Goal: Task Accomplishment & Management: Use online tool/utility

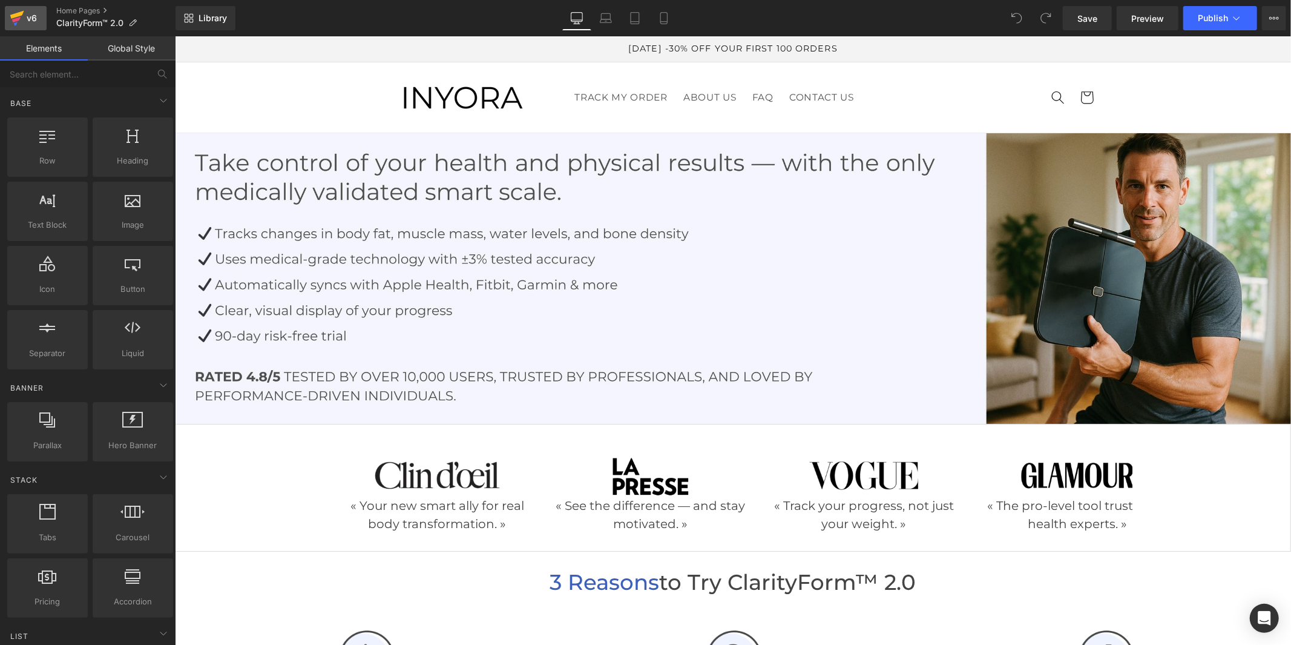
click at [30, 16] on div "v6" at bounding box center [31, 18] width 15 height 16
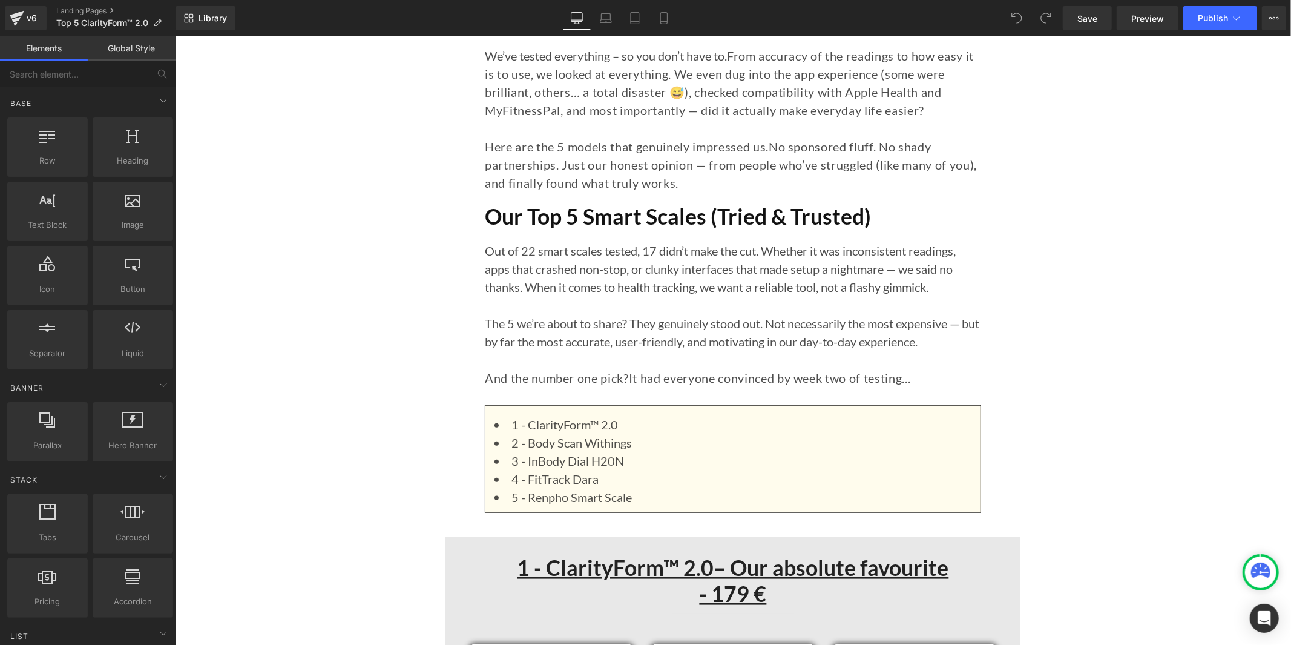
scroll to position [1211, 0]
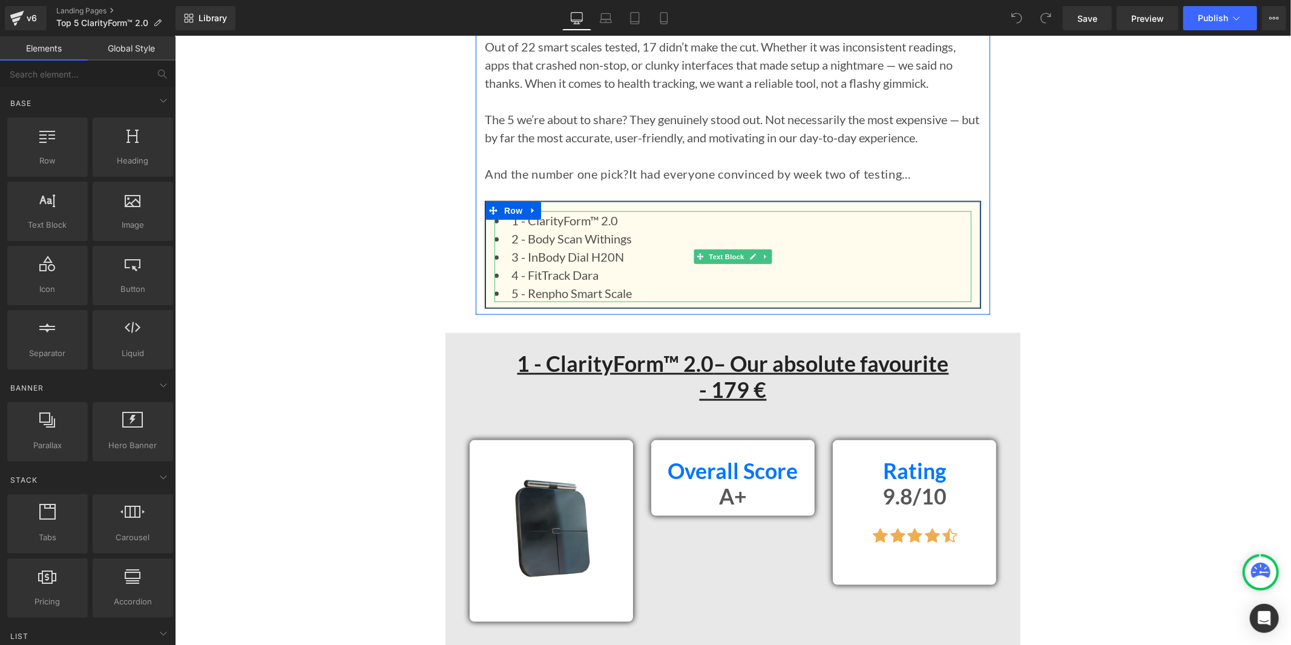
click at [588, 211] on li "1 - ClarityForm™ 2.0" at bounding box center [732, 220] width 477 height 18
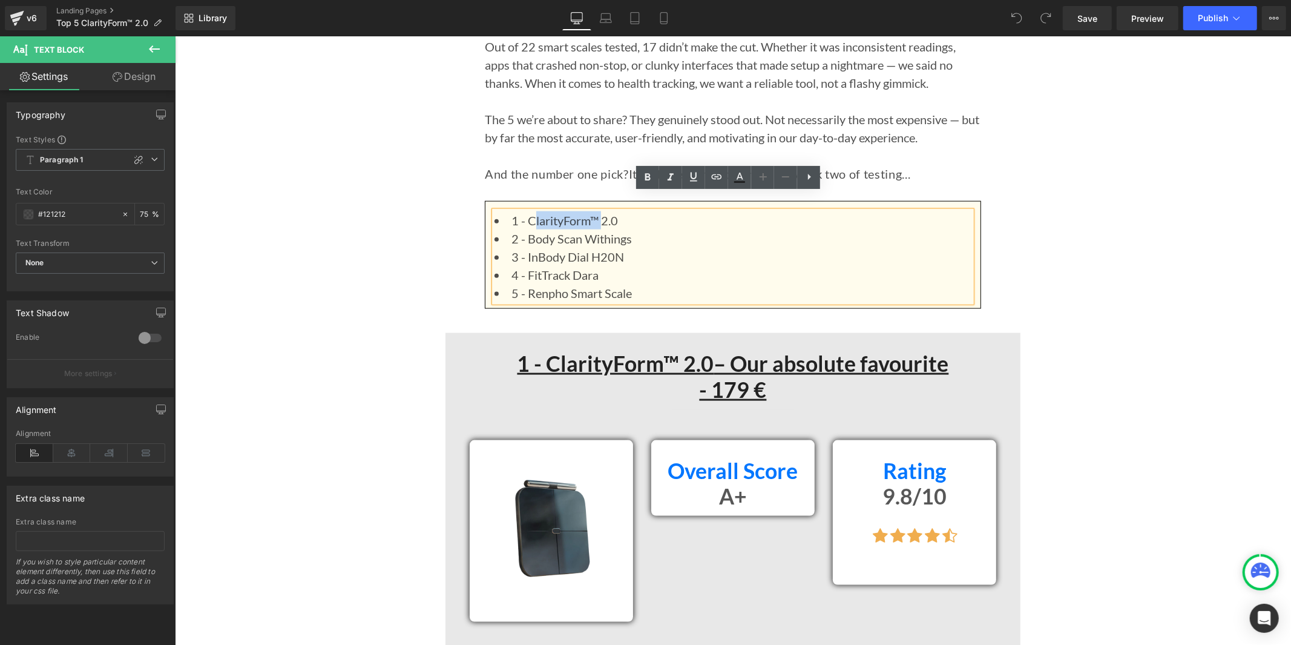
drag, startPoint x: 596, startPoint y: 199, endPoint x: 527, endPoint y: 200, distance: 68.4
click at [527, 211] on li "1 - ClarityForm™ 2.0" at bounding box center [732, 220] width 477 height 18
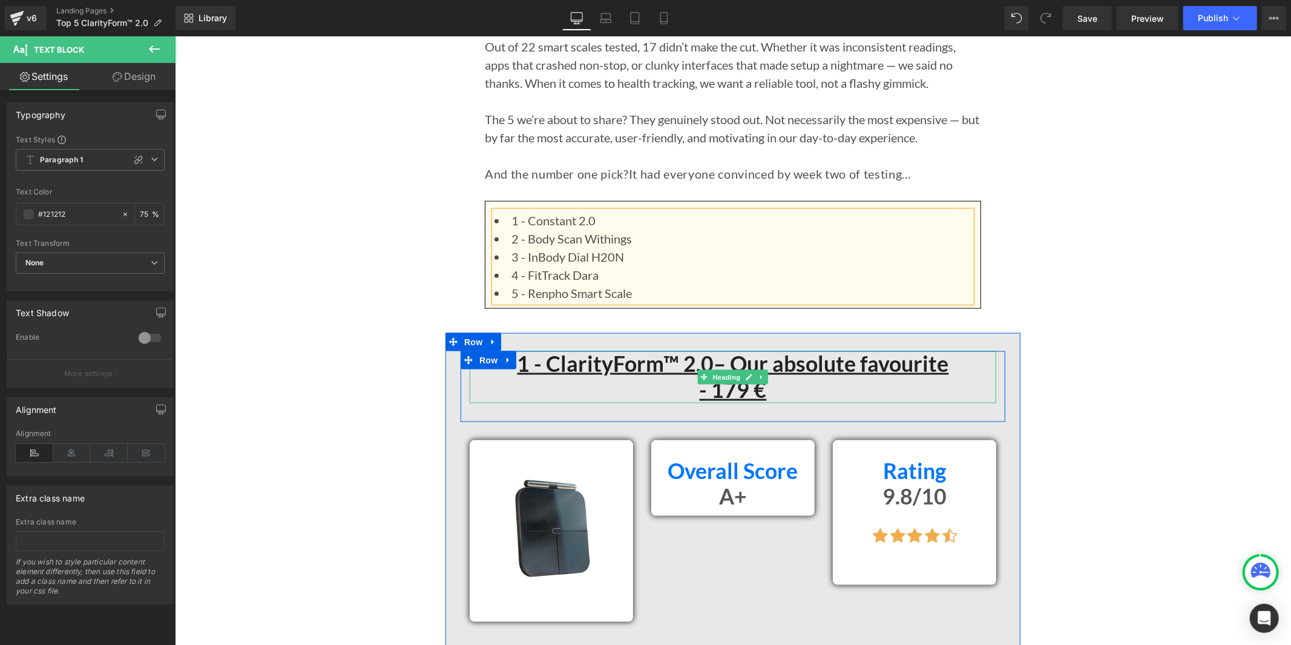
click at [667, 350] on u "1 - ClarityForm™ 2.0" at bounding box center [615, 363] width 197 height 26
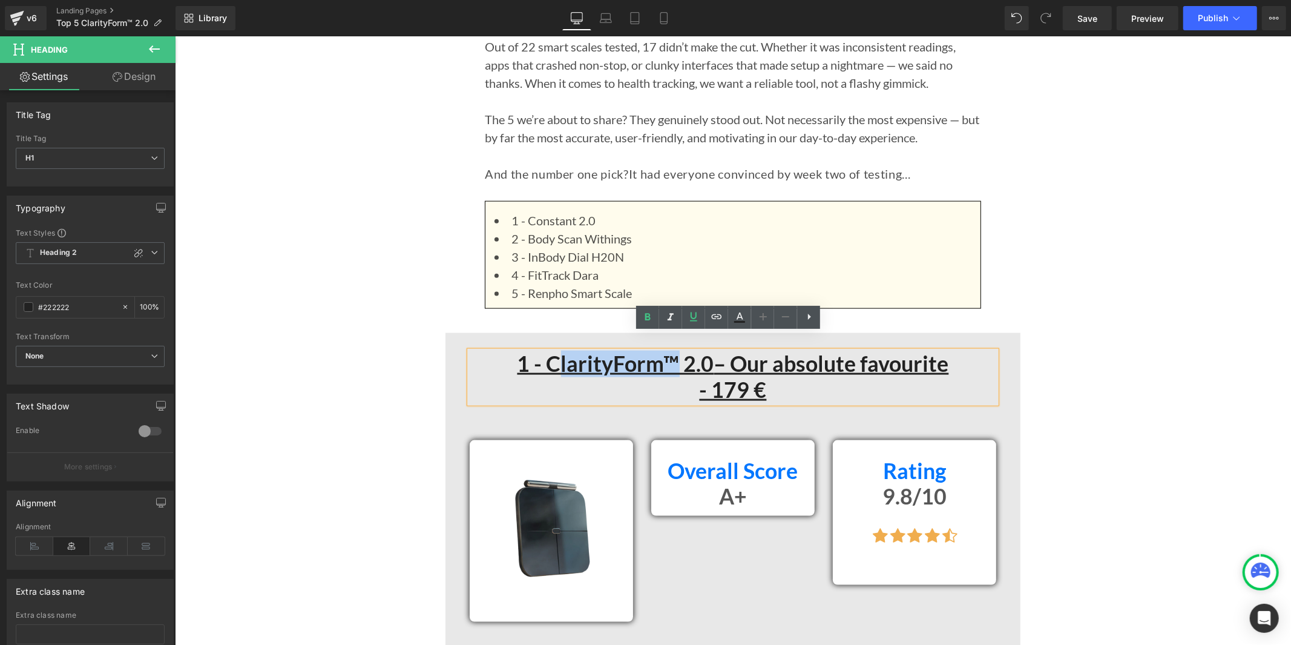
drag, startPoint x: 668, startPoint y: 344, endPoint x: 552, endPoint y: 344, distance: 116.8
click at [552, 350] on u "1 - ClarityForm™ 2.0" at bounding box center [615, 363] width 197 height 26
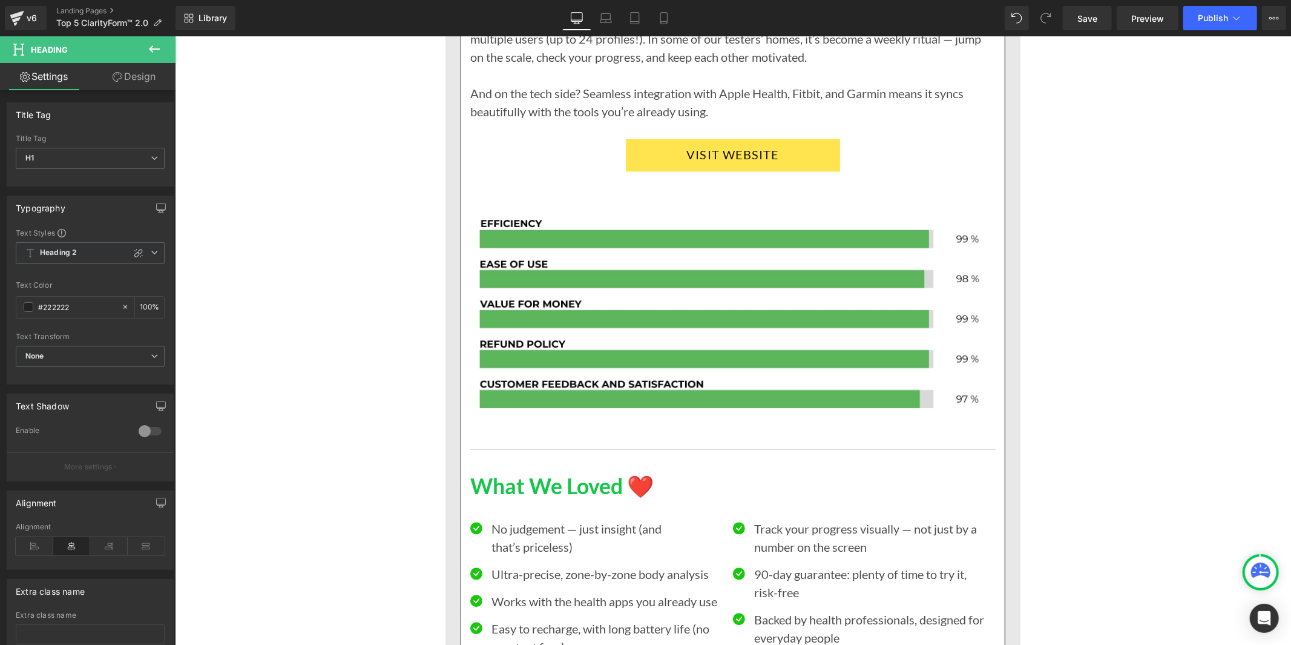
scroll to position [1748, 0]
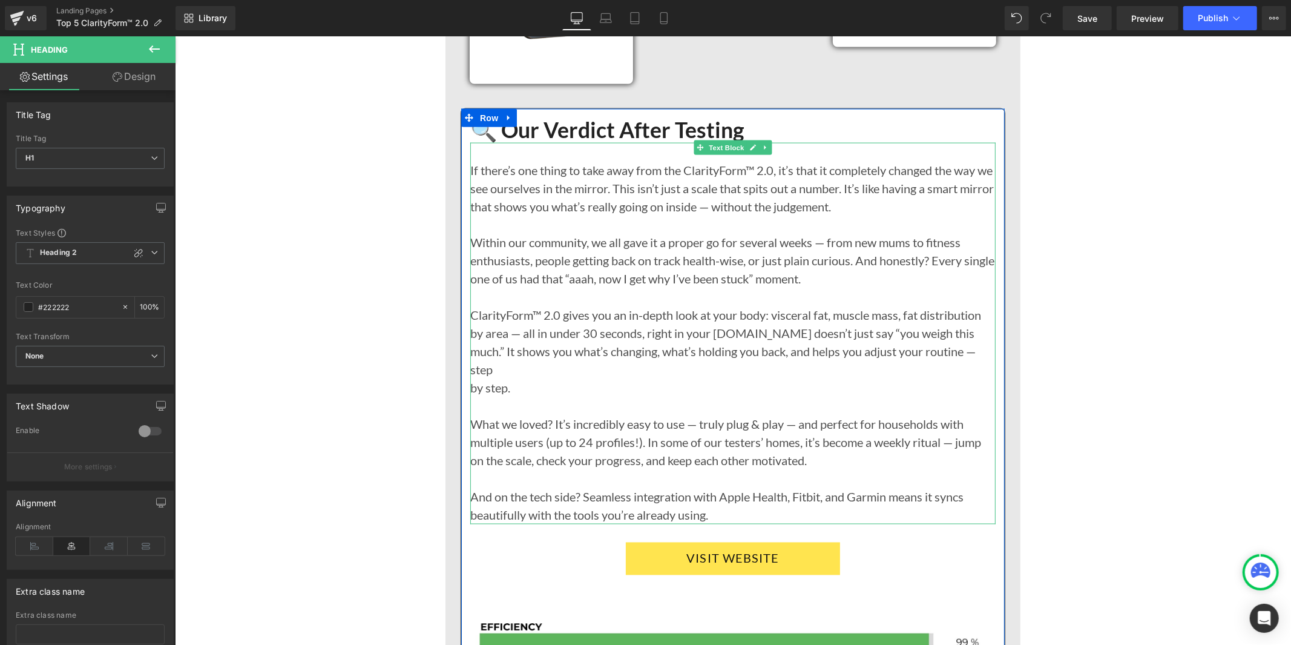
click at [742, 150] on div "If there’s one thing to take away from the ClarityForm™ 2.0, it’s that it compl…" at bounding box center [733, 332] width 526 height 381
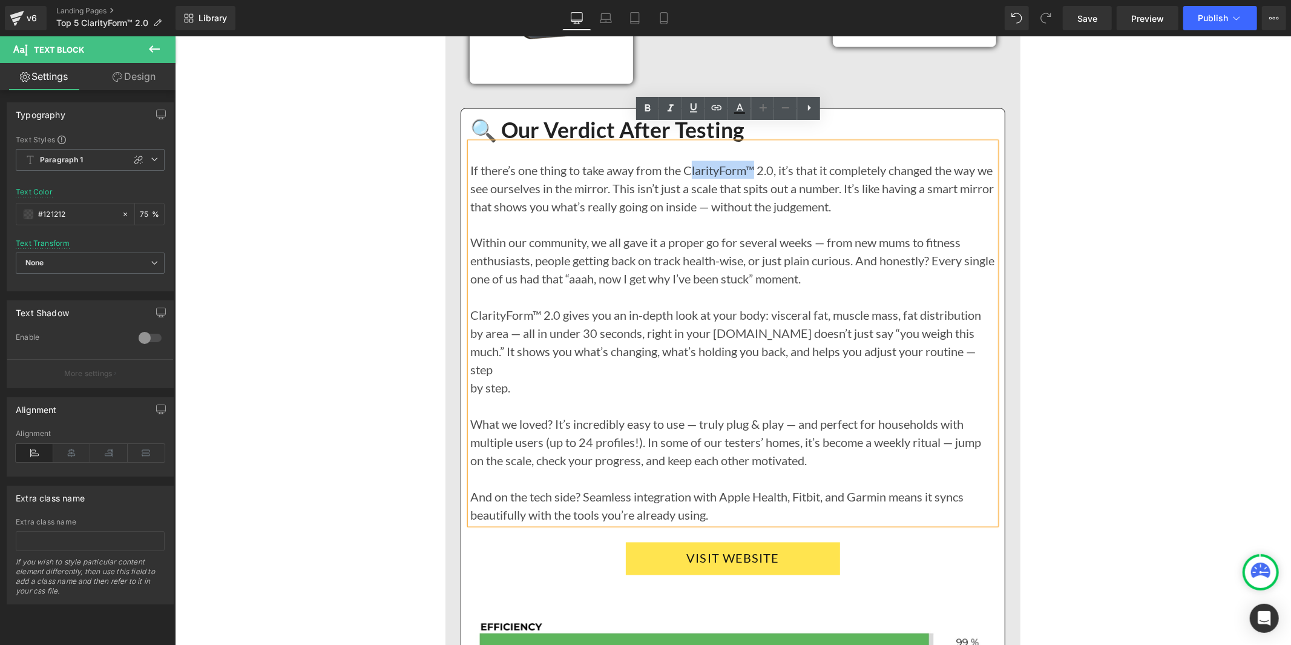
drag, startPoint x: 754, startPoint y: 150, endPoint x: 689, endPoint y: 153, distance: 64.9
click at [689, 153] on div "If there’s one thing to take away from the ClarityForm™ 2.0, it’s that it compl…" at bounding box center [733, 332] width 526 height 381
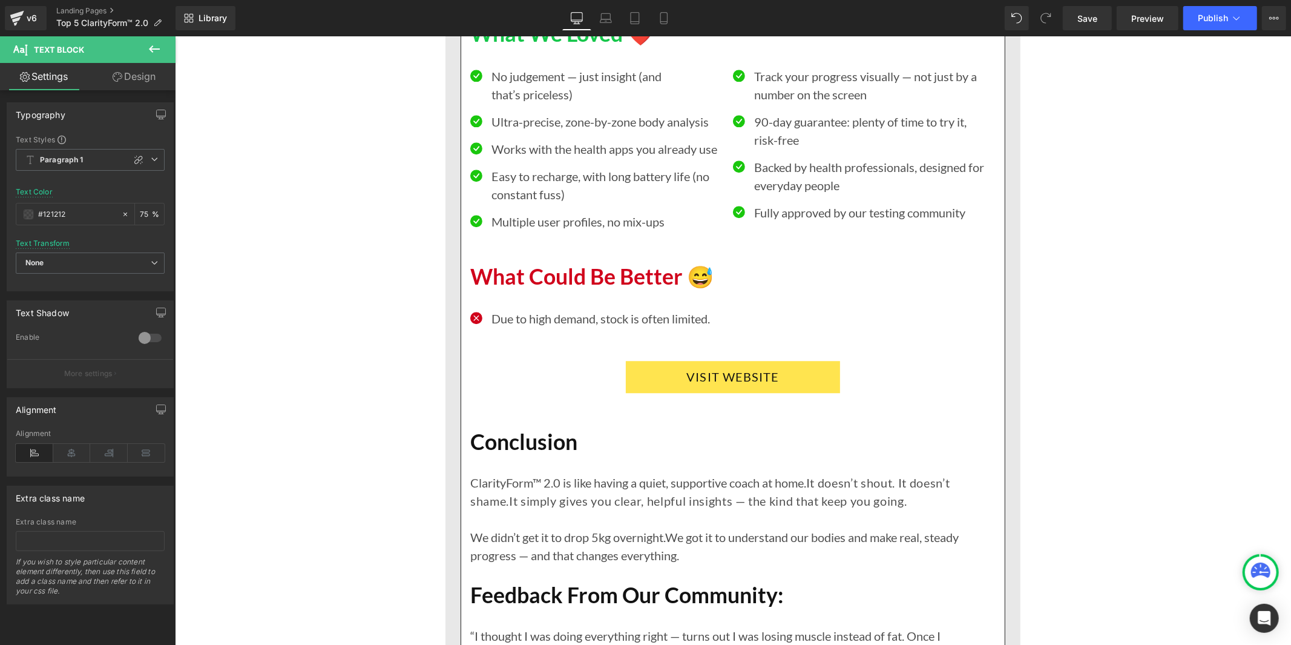
scroll to position [2825, 0]
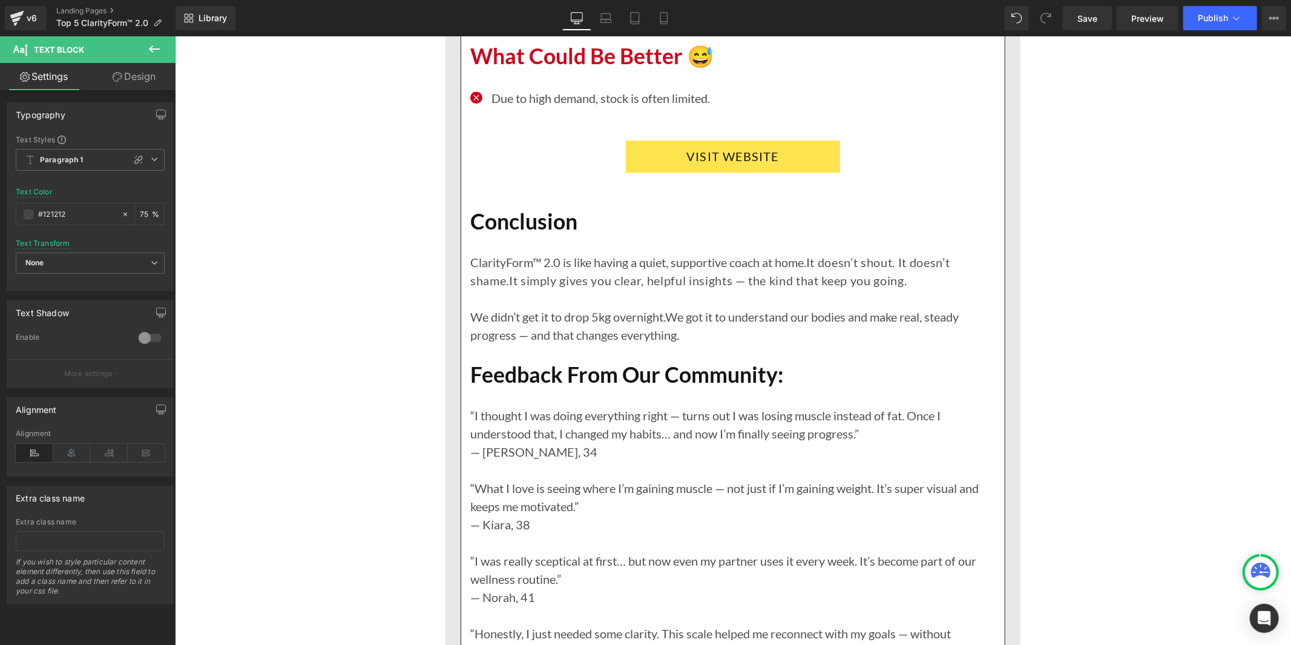
click at [529, 252] on p "ClarityForm™ 2.0 is like having a quiet, supportive coach at home. It doesn’t s…" at bounding box center [733, 270] width 526 height 36
drag, startPoint x: 535, startPoint y: 222, endPoint x: 473, endPoint y: 226, distance: 61.9
click at [473, 252] on p "ClarityForm™ 2.0 is like having a quiet, supportive coach at home. It doesn’t s…" at bounding box center [733, 270] width 526 height 36
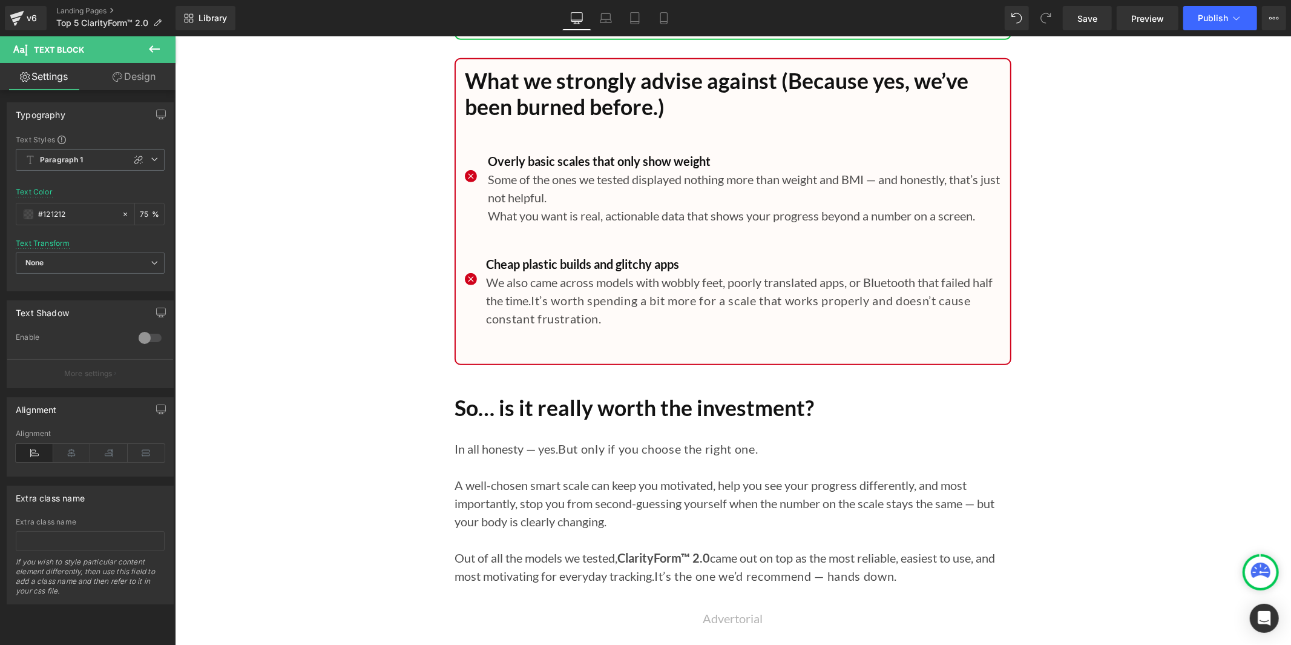
scroll to position [12242, 0]
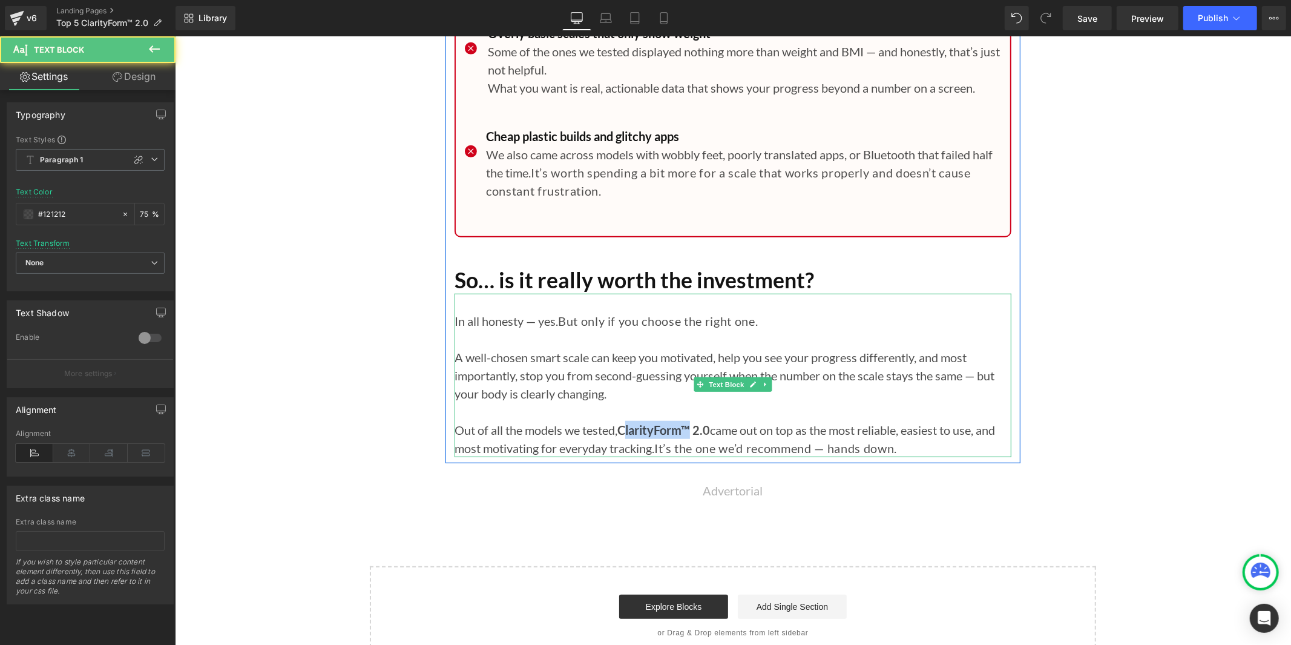
drag, startPoint x: 690, startPoint y: 390, endPoint x: 623, endPoint y: 391, distance: 66.6
click at [623, 422] on strong "ClarityForm™ 2.0" at bounding box center [663, 429] width 93 height 15
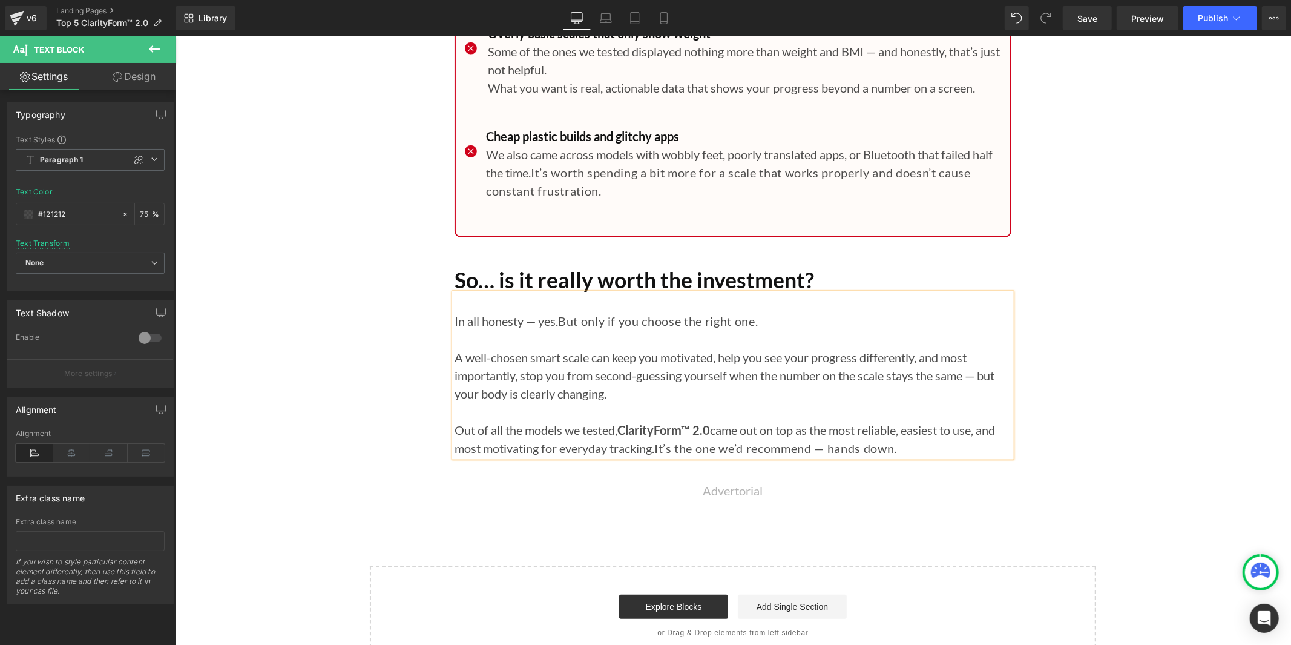
click at [654, 440] on span "It’s the one we’d recommend — hands down." at bounding box center [775, 447] width 243 height 15
drag, startPoint x: 691, startPoint y: 389, endPoint x: 624, endPoint y: 397, distance: 67.7
click at [624, 422] on strong "ClarityForm™ 2.0" at bounding box center [663, 429] width 93 height 15
click at [1070, 17] on link "Save" at bounding box center [1087, 18] width 49 height 24
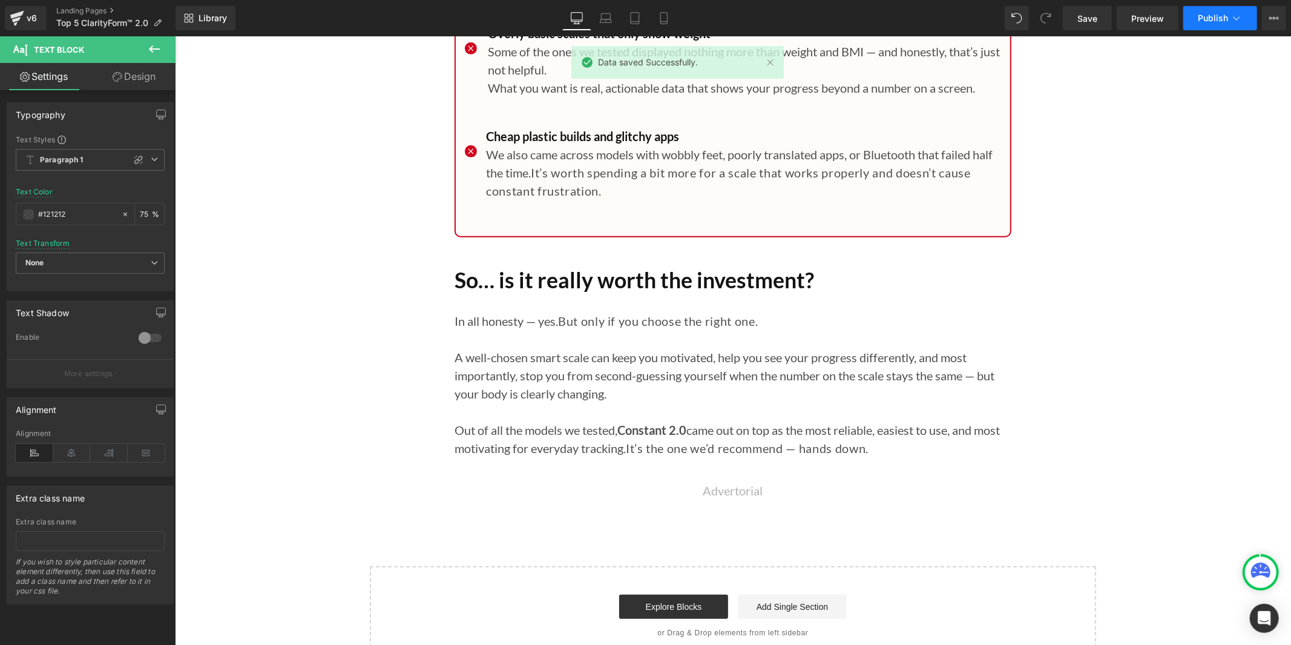
click at [1197, 18] on button "Publish" at bounding box center [1221, 18] width 74 height 24
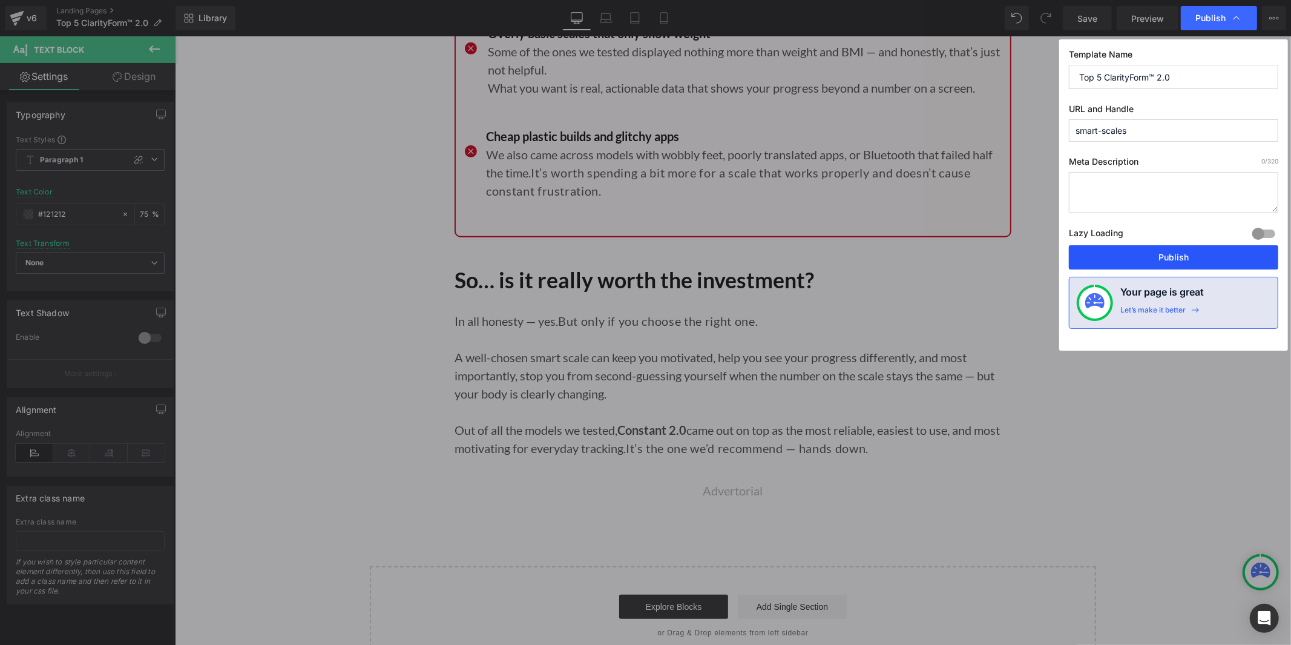
drag, startPoint x: 1159, startPoint y: 252, endPoint x: 816, endPoint y: 168, distance: 353.9
click at [1159, 252] on button "Publish" at bounding box center [1173, 257] width 209 height 24
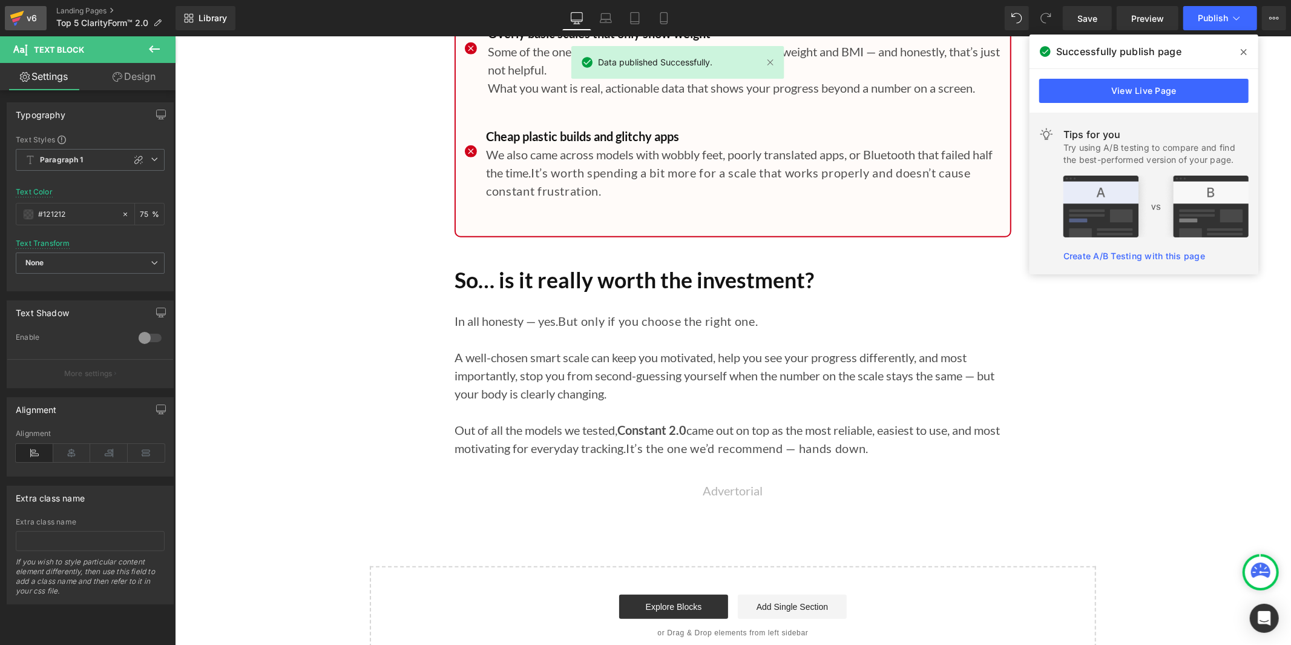
click at [21, 12] on icon at bounding box center [17, 15] width 14 height 8
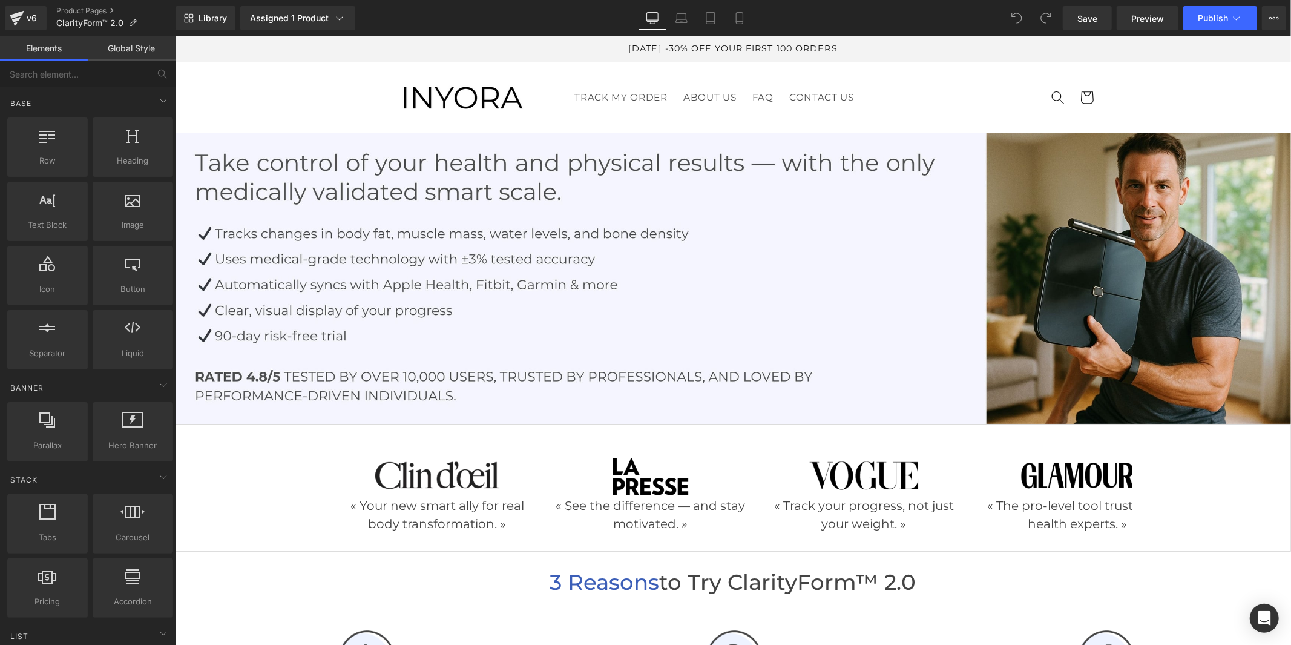
scroll to position [202, 0]
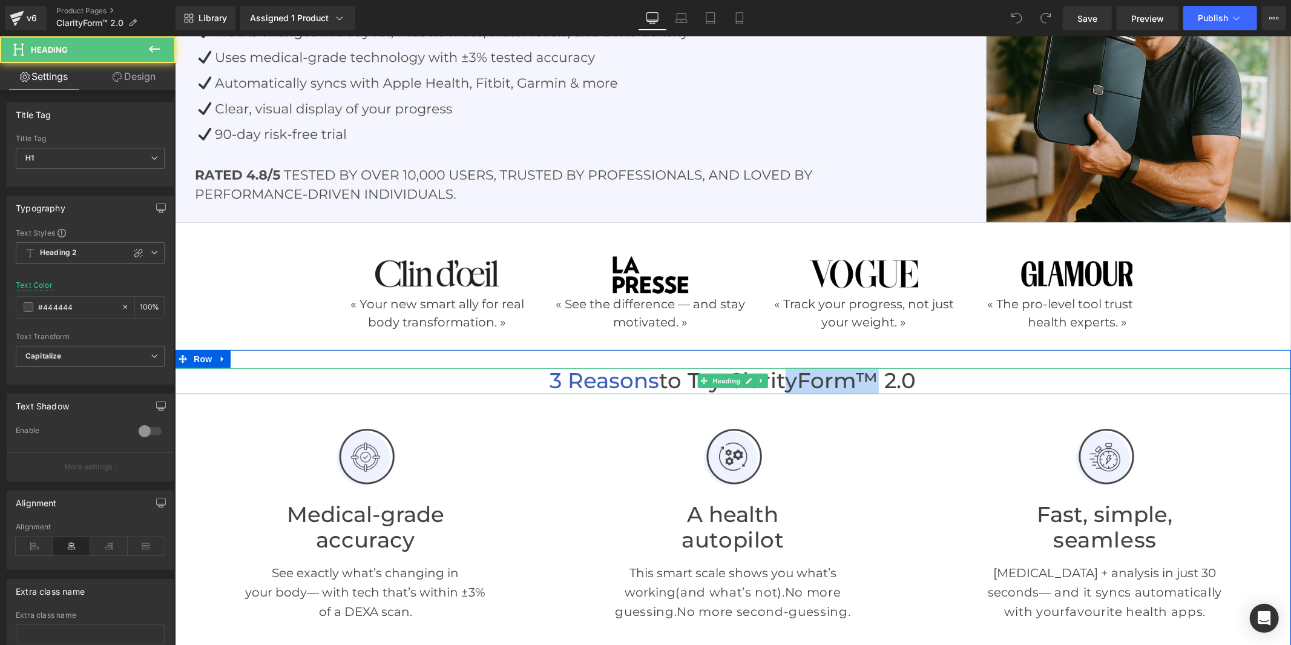
drag, startPoint x: 876, startPoint y: 373, endPoint x: 789, endPoint y: 378, distance: 87.4
click at [789, 378] on h1 "3 Reasons to Try ClarityForm™ 2.0" at bounding box center [732, 380] width 1116 height 26
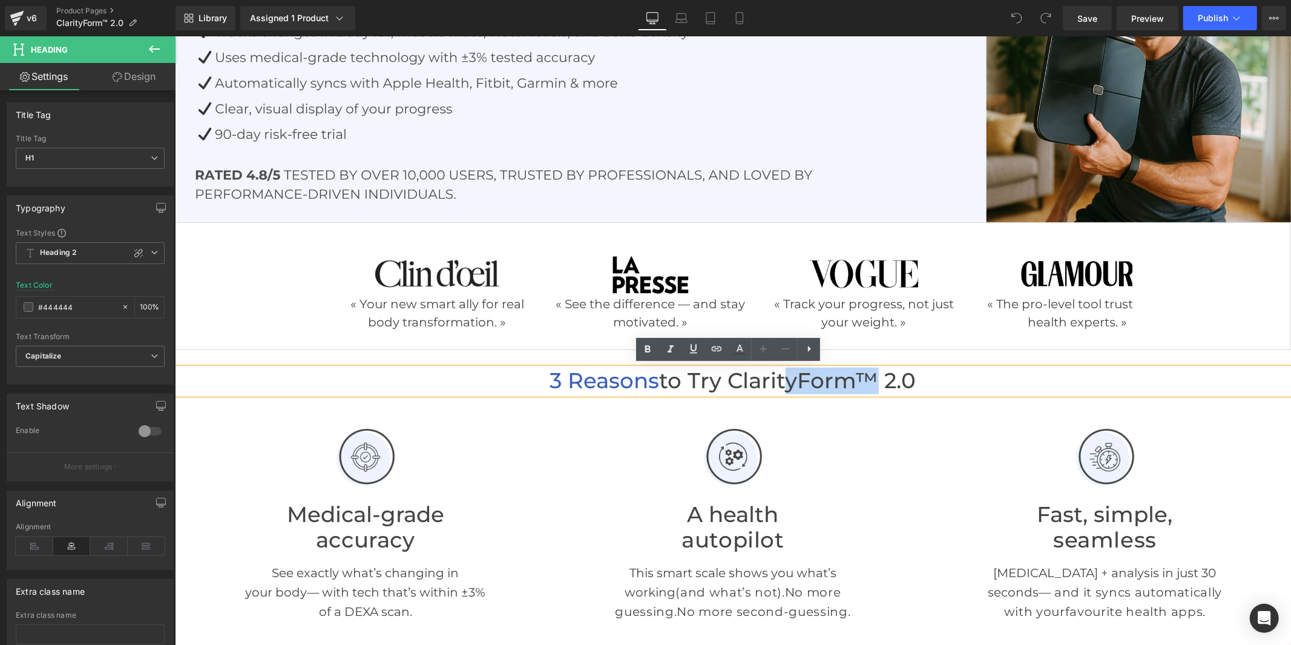
drag, startPoint x: 788, startPoint y: 378, endPoint x: 829, endPoint y: 383, distance: 41.4
click at [788, 379] on h1 "3 Reasons to Try ClarityForm™ 2.0" at bounding box center [732, 380] width 1116 height 26
click at [872, 374] on h1 "3 Reasons to Try ClarityForm™ 2.0" at bounding box center [732, 380] width 1116 height 26
drag, startPoint x: 872, startPoint y: 374, endPoint x: 739, endPoint y: 377, distance: 133.2
click at [739, 377] on h1 "3 Reasons to Try ClarityForm™ 2.0" at bounding box center [732, 380] width 1116 height 26
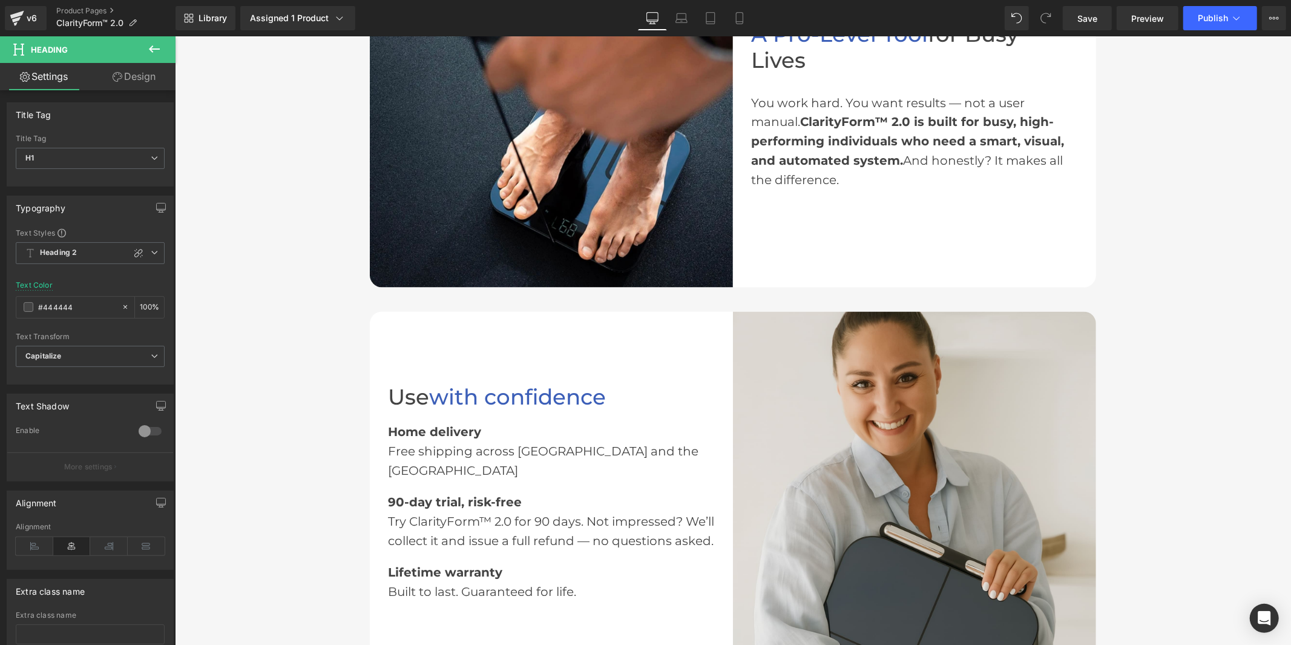
scroll to position [1951, 0]
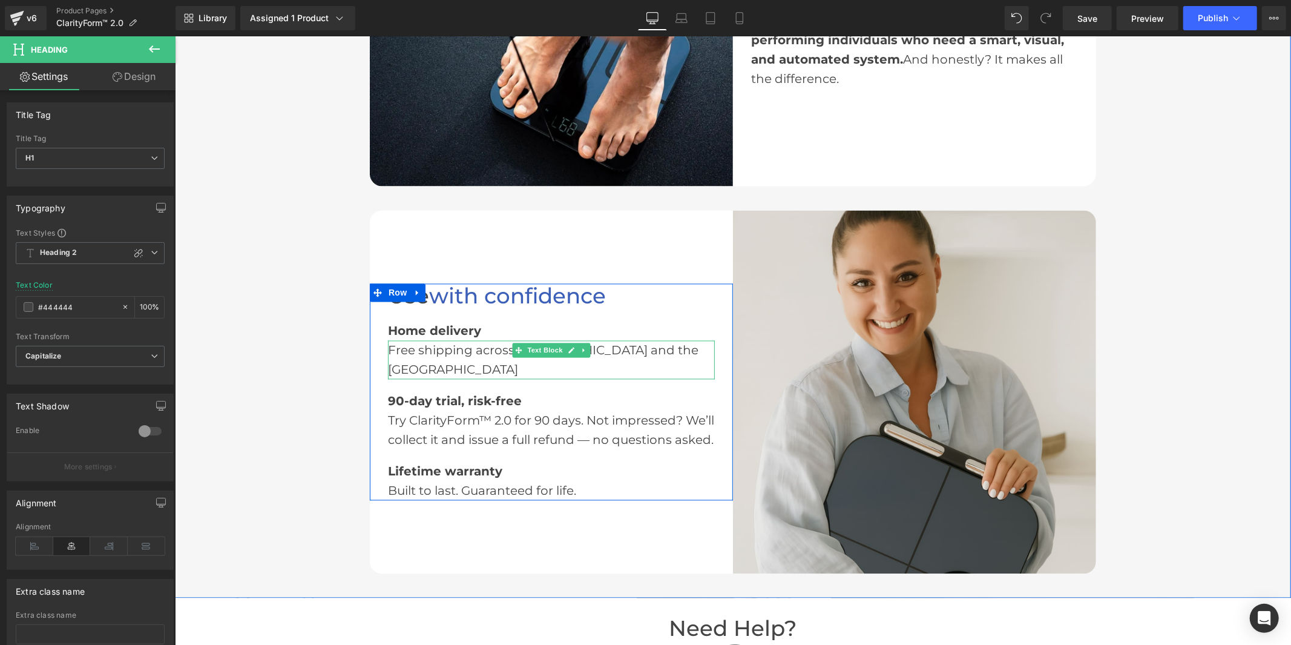
click at [414, 340] on div "Free shipping across [GEOGRAPHIC_DATA] and the [GEOGRAPHIC_DATA]" at bounding box center [550, 359] width 327 height 39
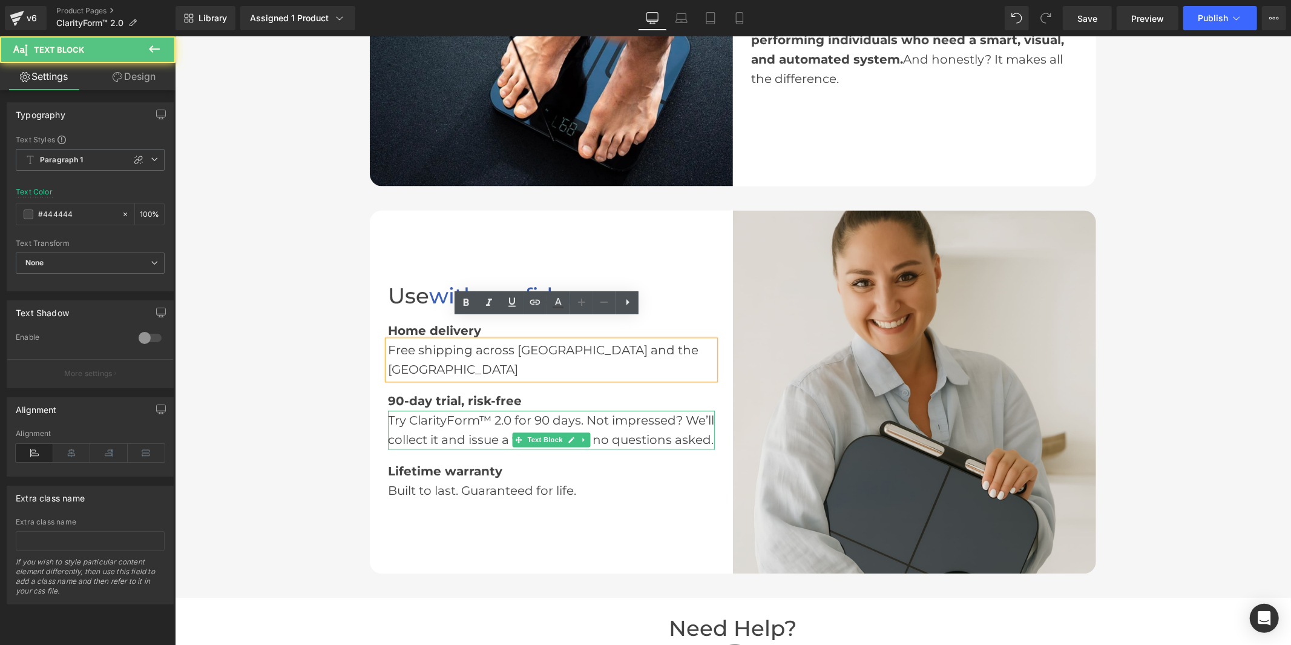
click at [470, 410] on div "Try ClarityForm™ 2.0 for 90 days. Not impressed? We’ll collect it and issue a f…" at bounding box center [550, 429] width 327 height 39
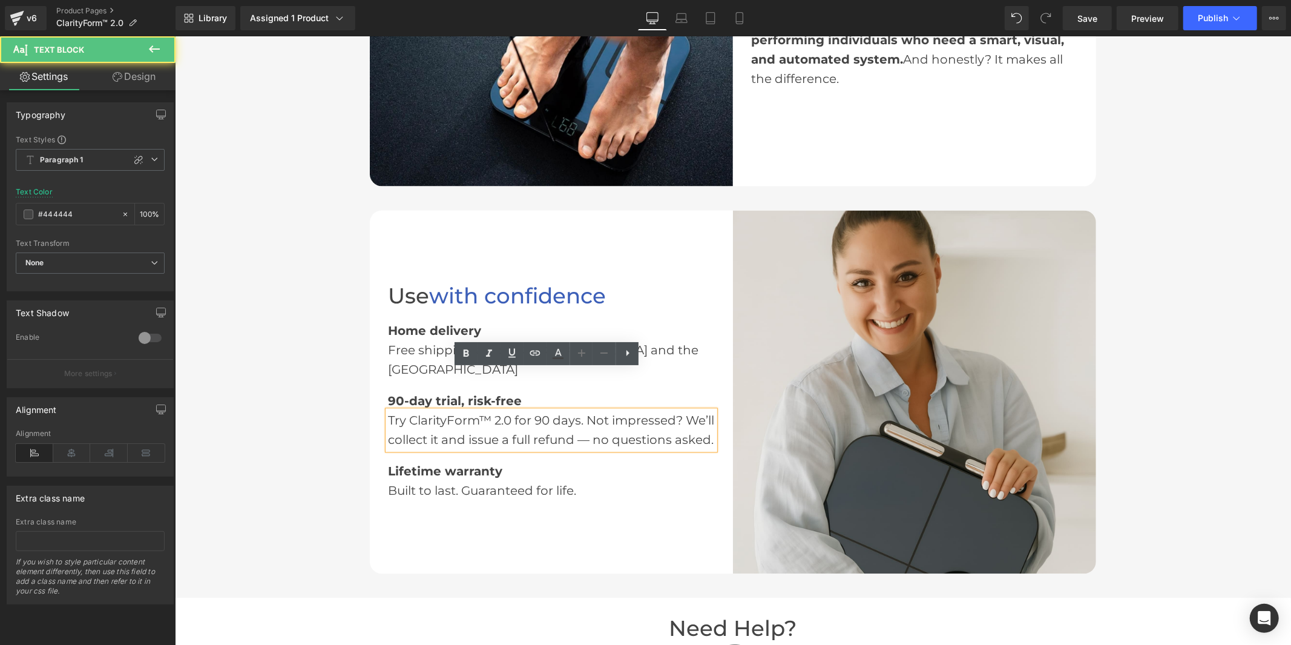
click at [506, 410] on div "Try ClarityForm™ 2.0 for 90 days. Not impressed? We’ll collect it and issue a f…" at bounding box center [550, 429] width 327 height 39
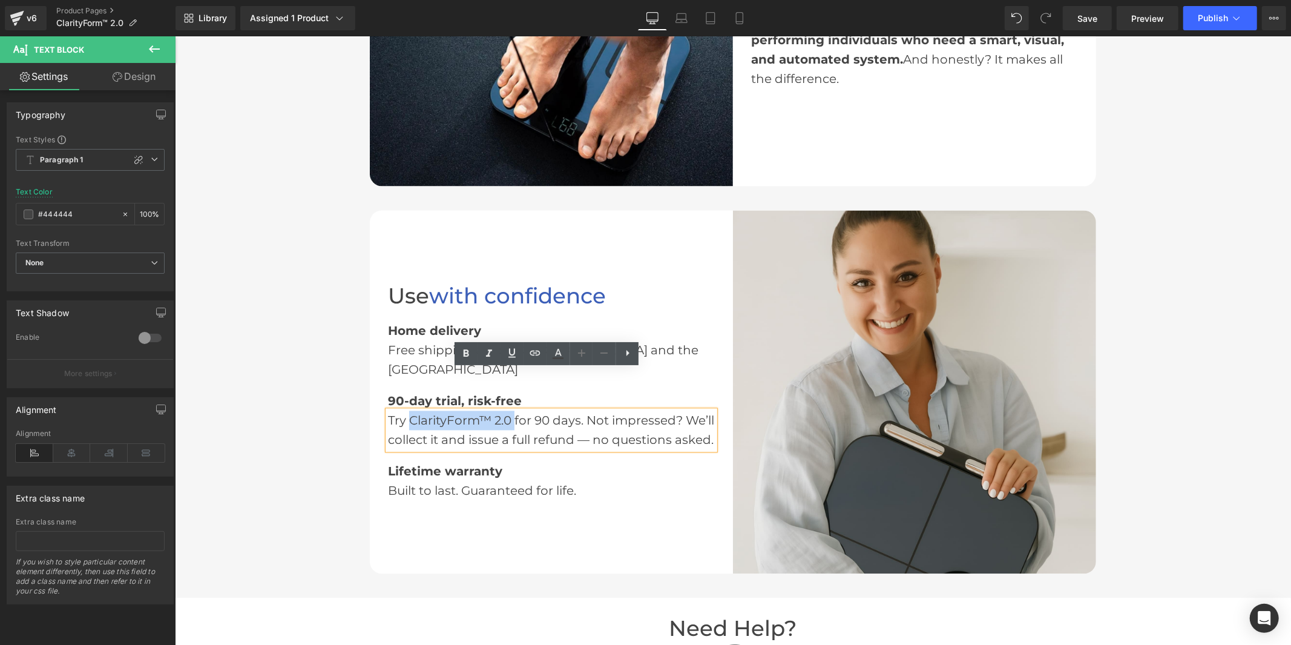
drag, startPoint x: 506, startPoint y: 377, endPoint x: 415, endPoint y: 378, distance: 90.8
click at [415, 410] on div "Try ClarityForm™ 2.0 for 90 days. Not impressed? We’ll collect it and issue a f…" at bounding box center [550, 429] width 327 height 39
click at [437, 410] on div "Try ClarityForm™ 2.0 for 90 days. Not impressed? We’ll collect it and issue a f…" at bounding box center [550, 429] width 327 height 39
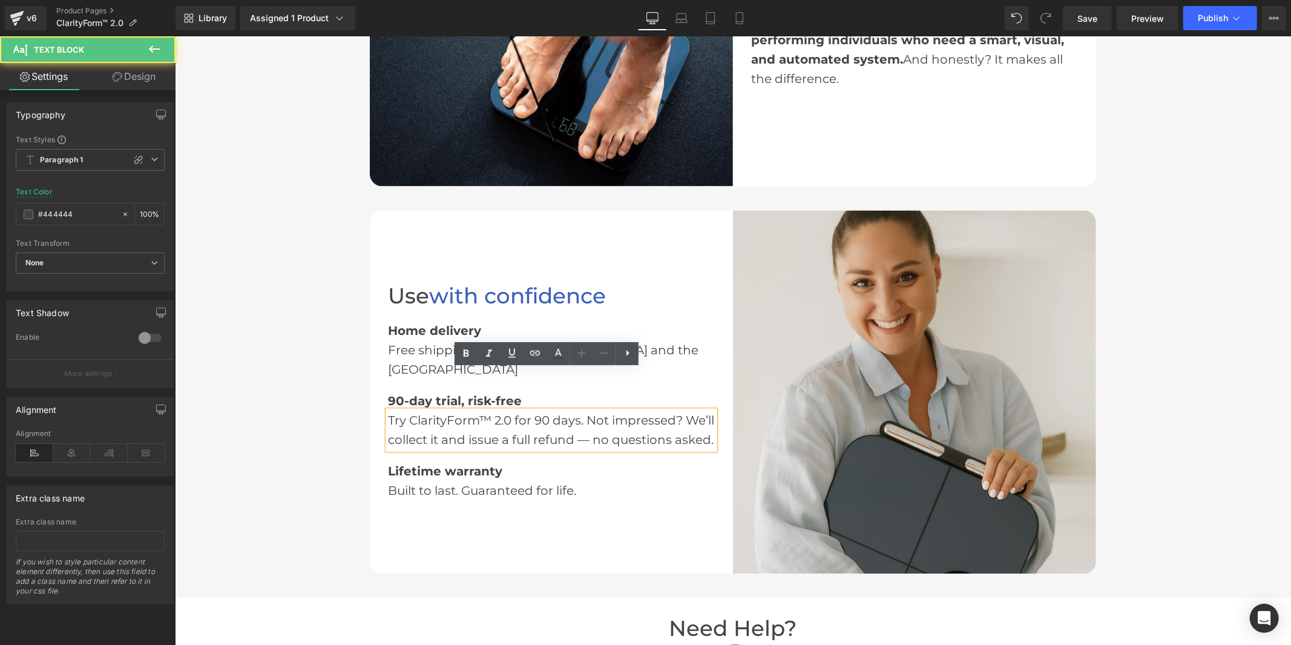
click at [453, 410] on div "Try ClarityForm™ 2.0 for 90 days. Not impressed? We’ll collect it and issue a f…" at bounding box center [550, 429] width 327 height 39
click at [481, 410] on div "Try ClarityForm™ 2.0 for 90 days. Not impressed? We’ll collect it and issue a f…" at bounding box center [550, 429] width 327 height 39
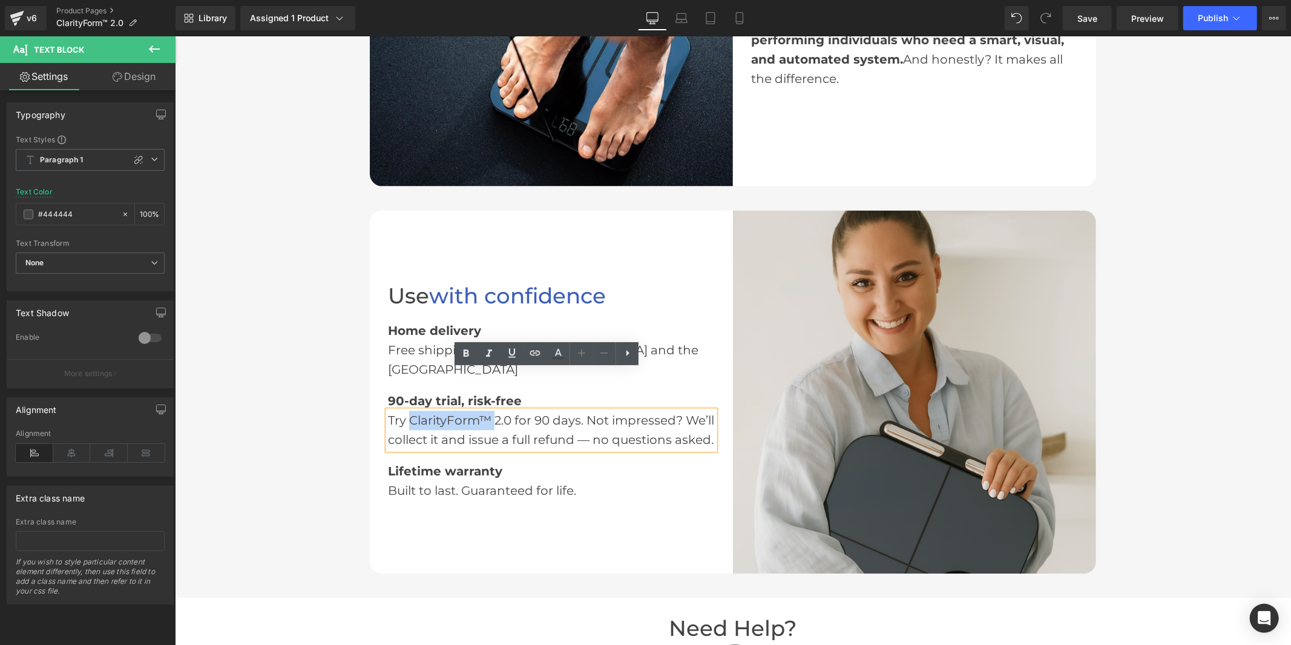
drag, startPoint x: 482, startPoint y: 377, endPoint x: 410, endPoint y: 378, distance: 72.1
click at [410, 410] on div "Try ClarityForm™ 2.0 for 90 days. Not impressed? We’ll collect it and issue a f…" at bounding box center [550, 429] width 327 height 39
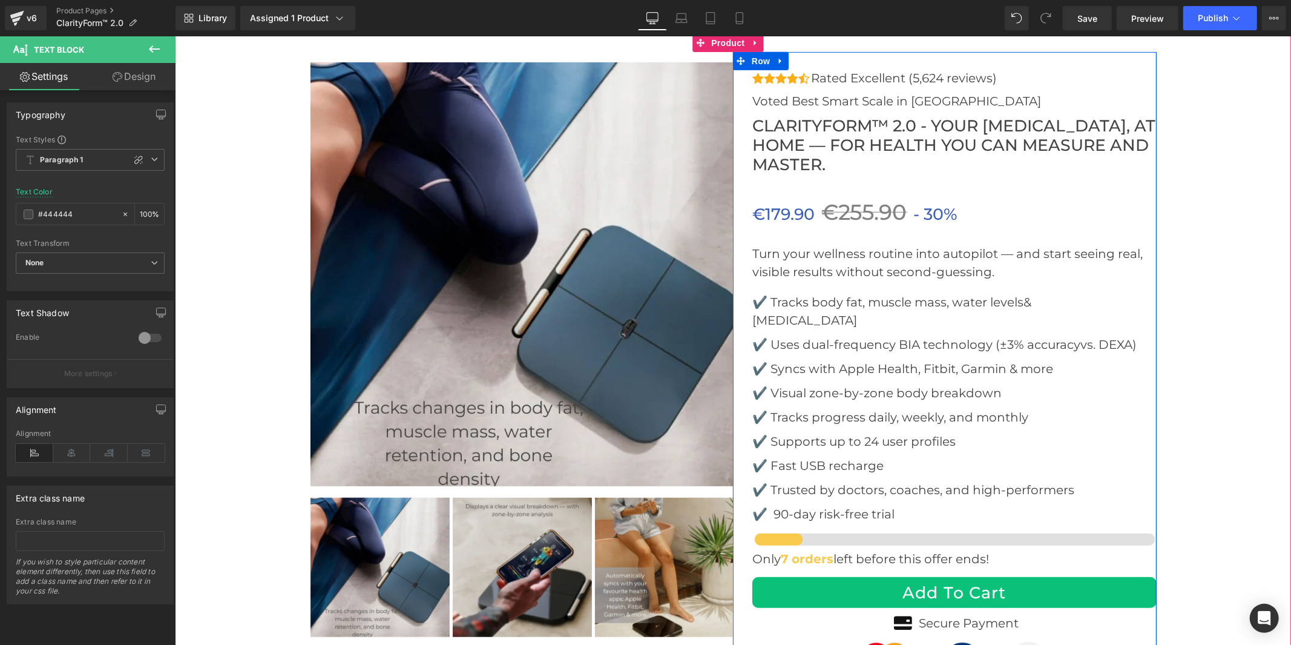
scroll to position [4718, 0]
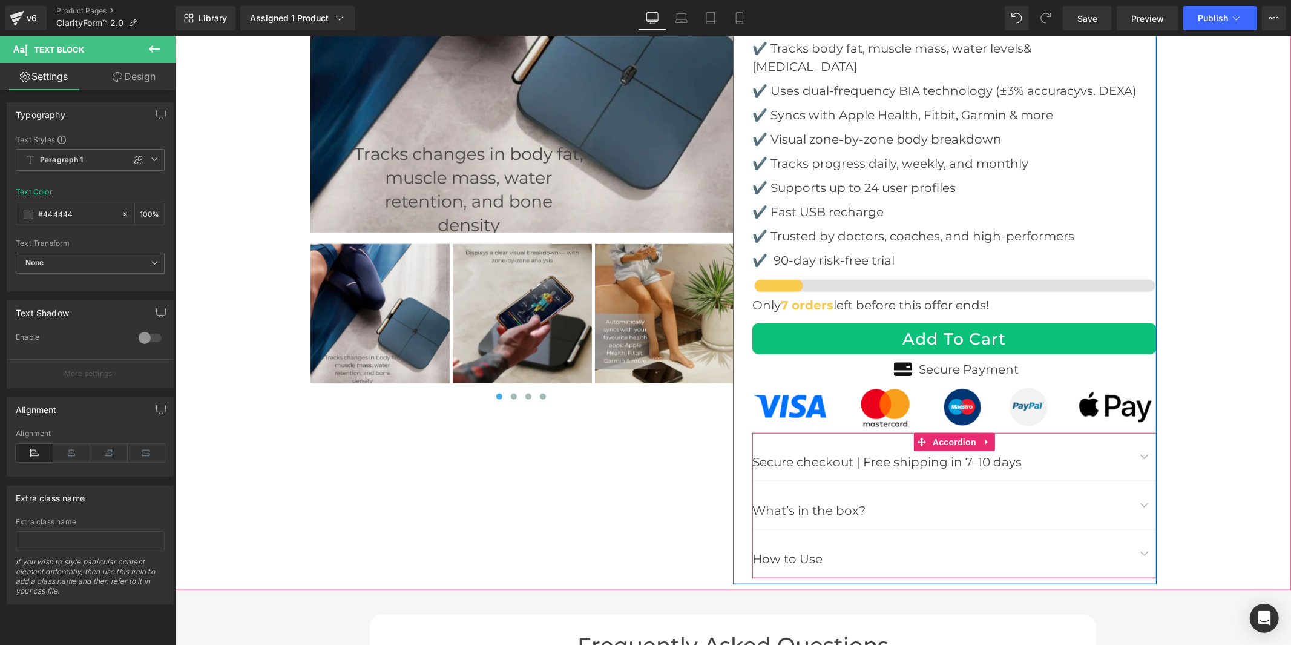
click at [845, 481] on div "What’s in the box? Text Block" at bounding box center [954, 505] width 404 height 48
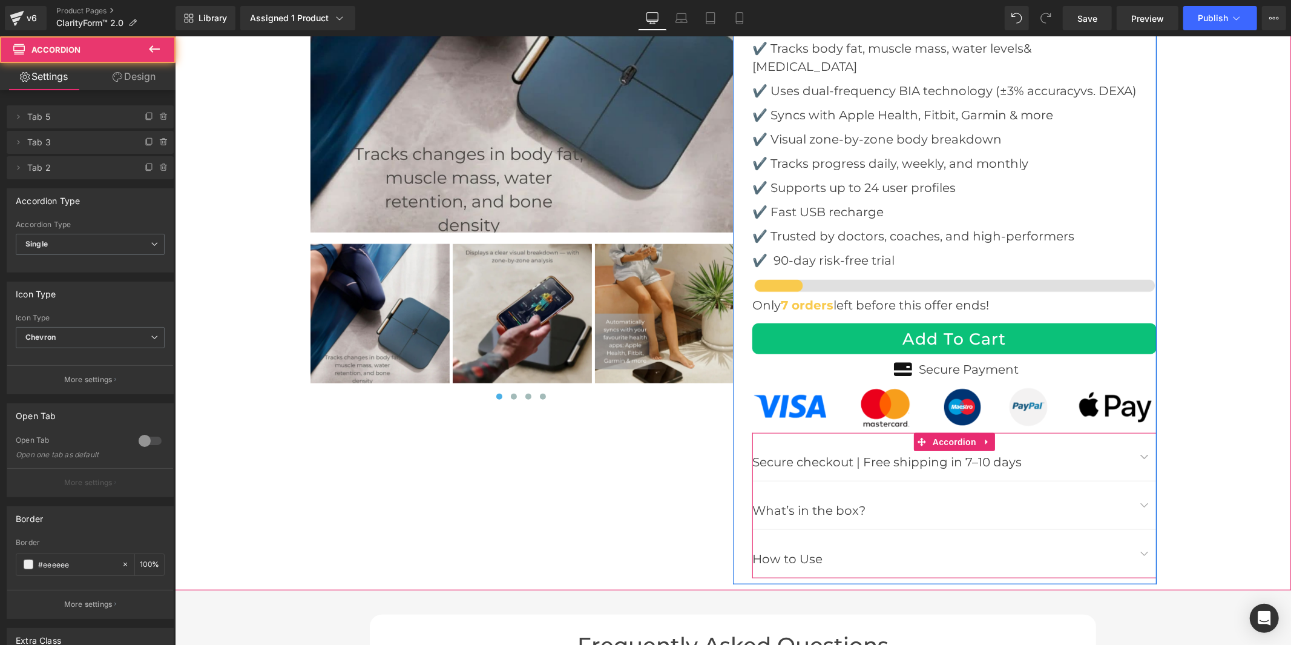
click at [1138, 481] on button "button" at bounding box center [1144, 505] width 24 height 48
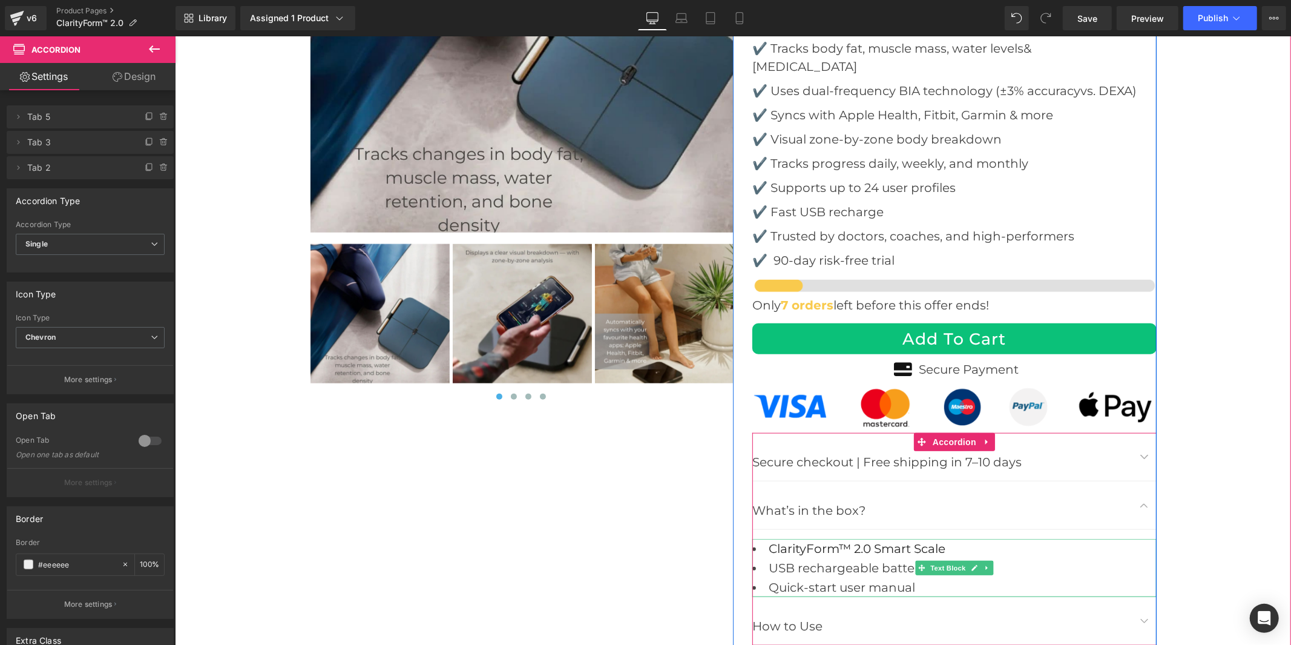
click at [839, 541] on span "ClarityForm™ 2.0 Smart Scale" at bounding box center [856, 548] width 177 height 15
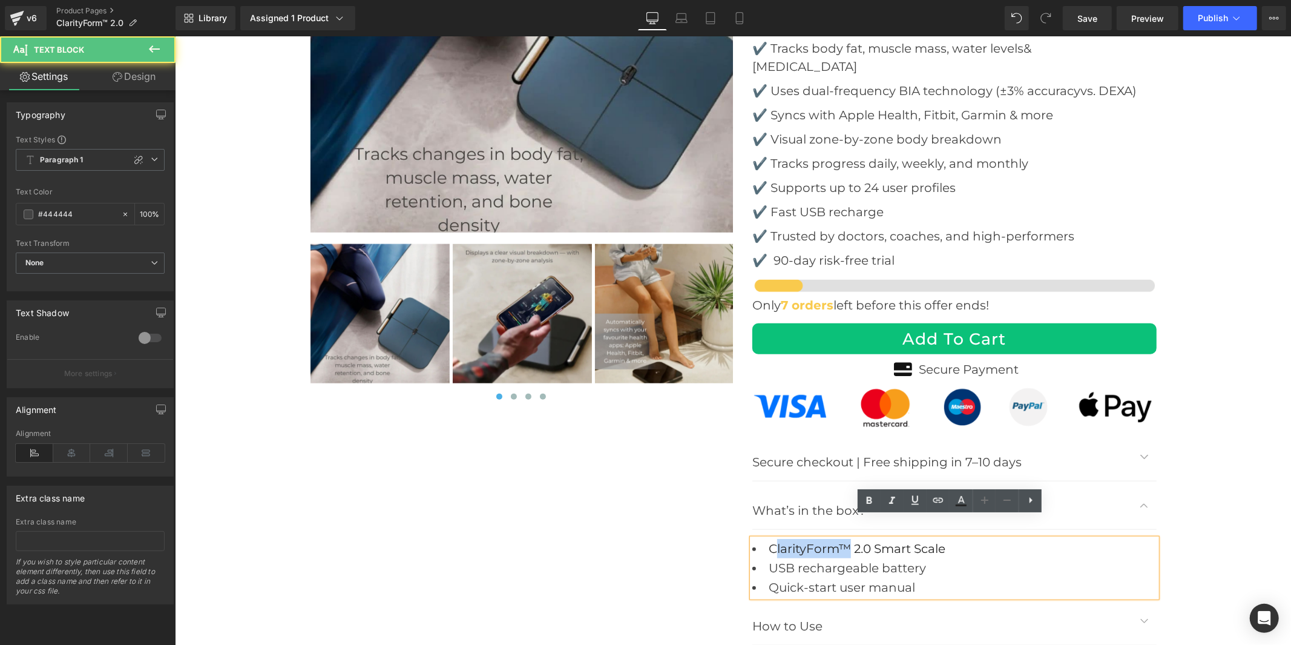
drag, startPoint x: 844, startPoint y: 527, endPoint x: 769, endPoint y: 527, distance: 75.1
click at [769, 541] on span "ClarityForm™ 2.0 Smart Scale" at bounding box center [856, 548] width 177 height 15
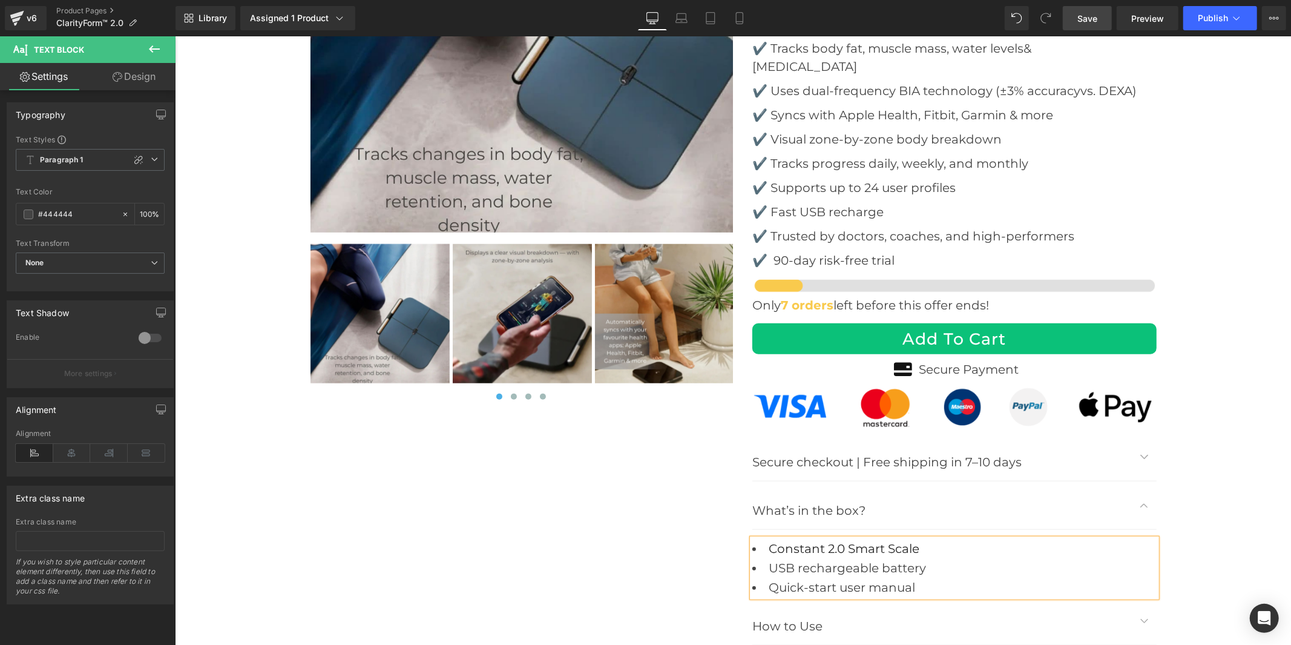
click at [1099, 11] on link "Save" at bounding box center [1087, 18] width 49 height 24
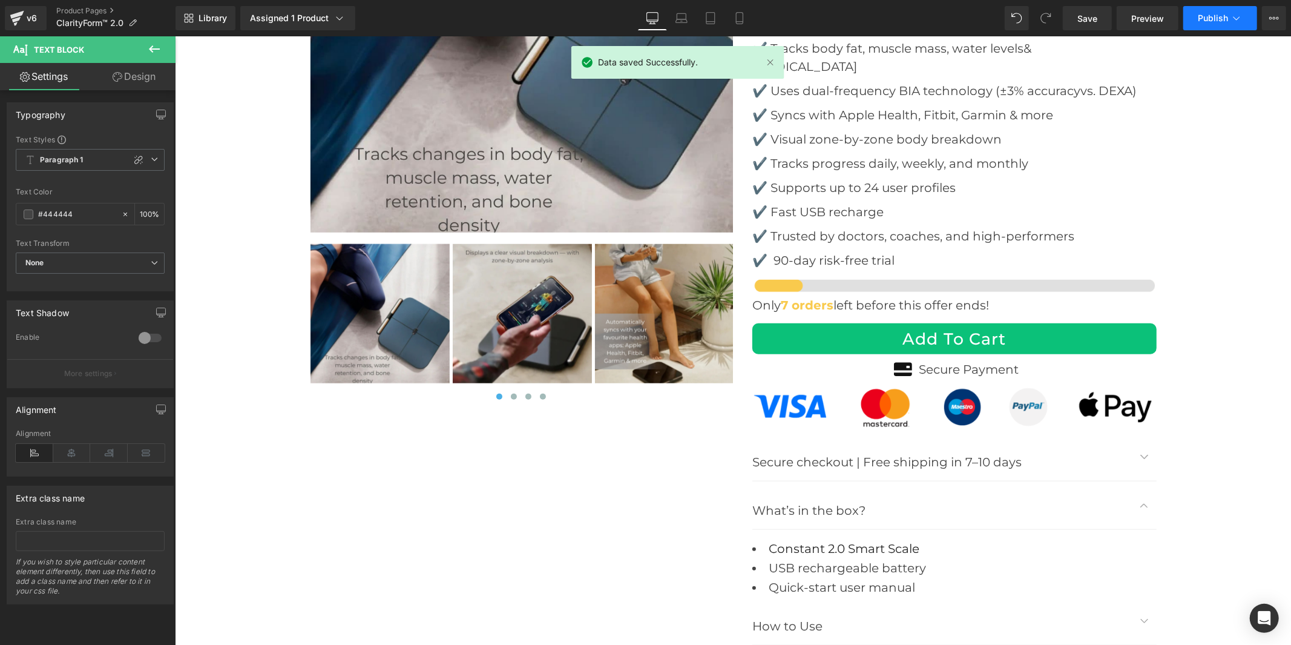
click at [1225, 27] on button "Publish" at bounding box center [1221, 18] width 74 height 24
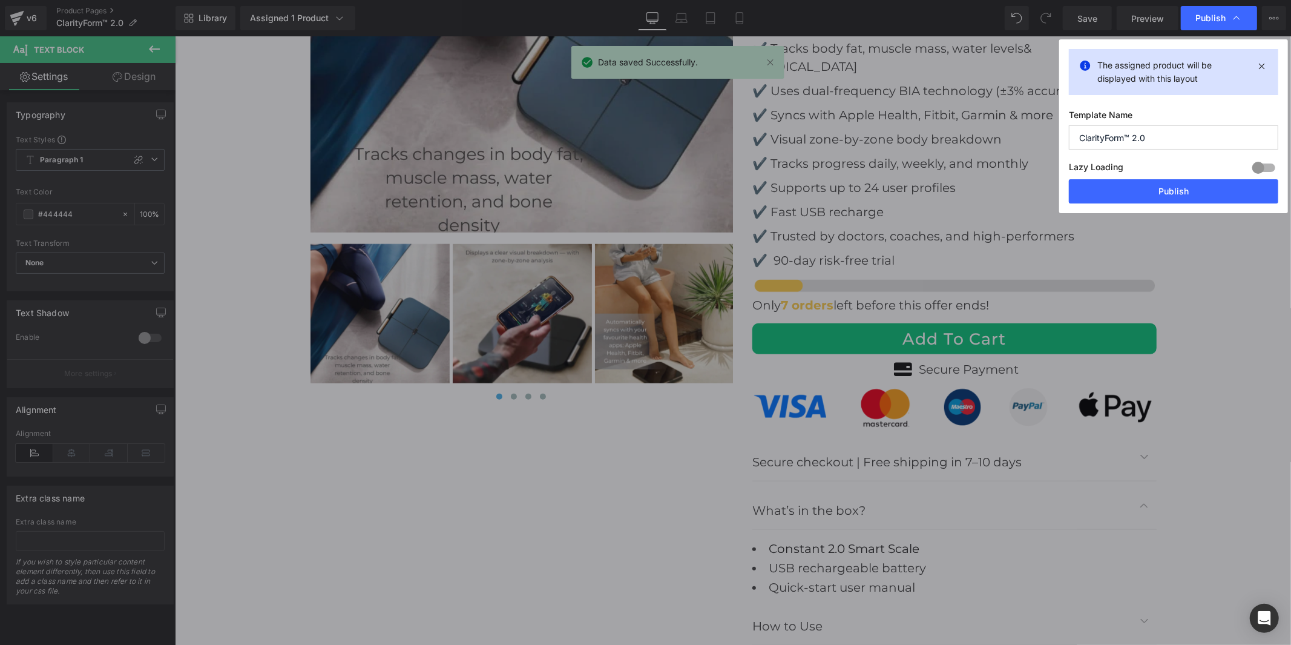
drag, startPoint x: 1152, startPoint y: 131, endPoint x: 1072, endPoint y: 138, distance: 80.2
click at [1072, 138] on input "ClarityForm™ 2.0" at bounding box center [1173, 137] width 209 height 24
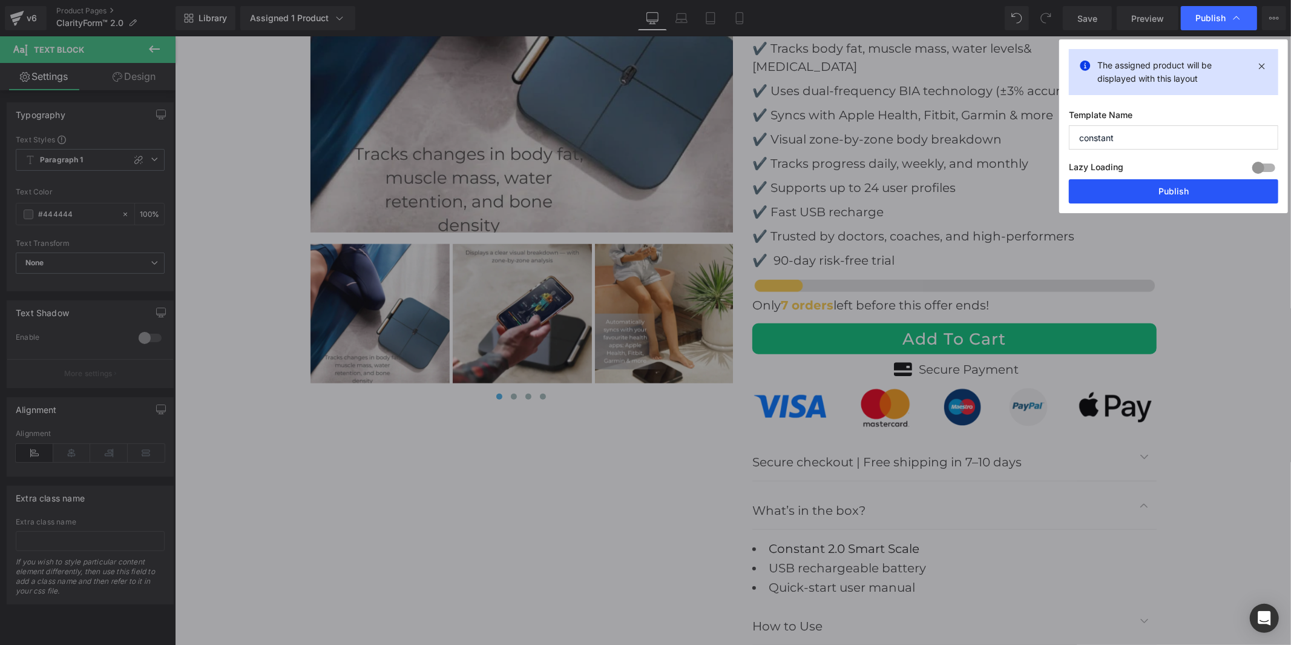
type input "constant"
drag, startPoint x: 1109, startPoint y: 192, endPoint x: 918, endPoint y: 152, distance: 194.3
click at [1109, 192] on button "Publish" at bounding box center [1173, 191] width 209 height 24
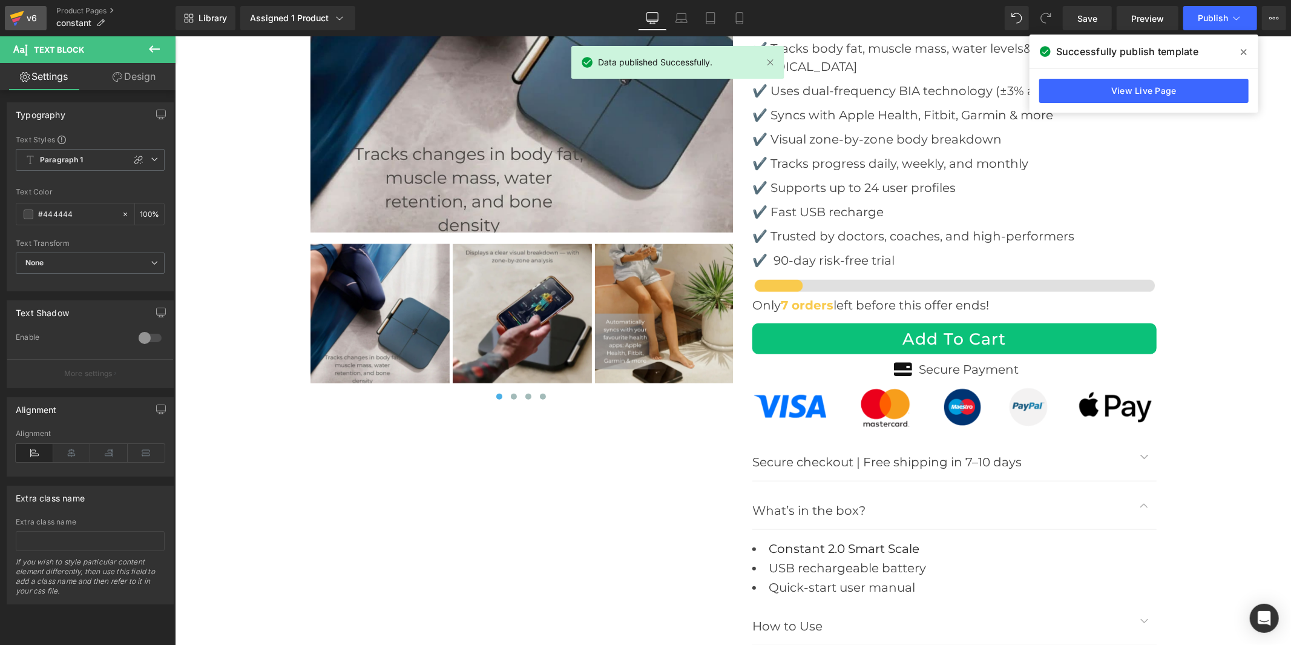
click at [24, 13] on div "v6" at bounding box center [31, 18] width 15 height 16
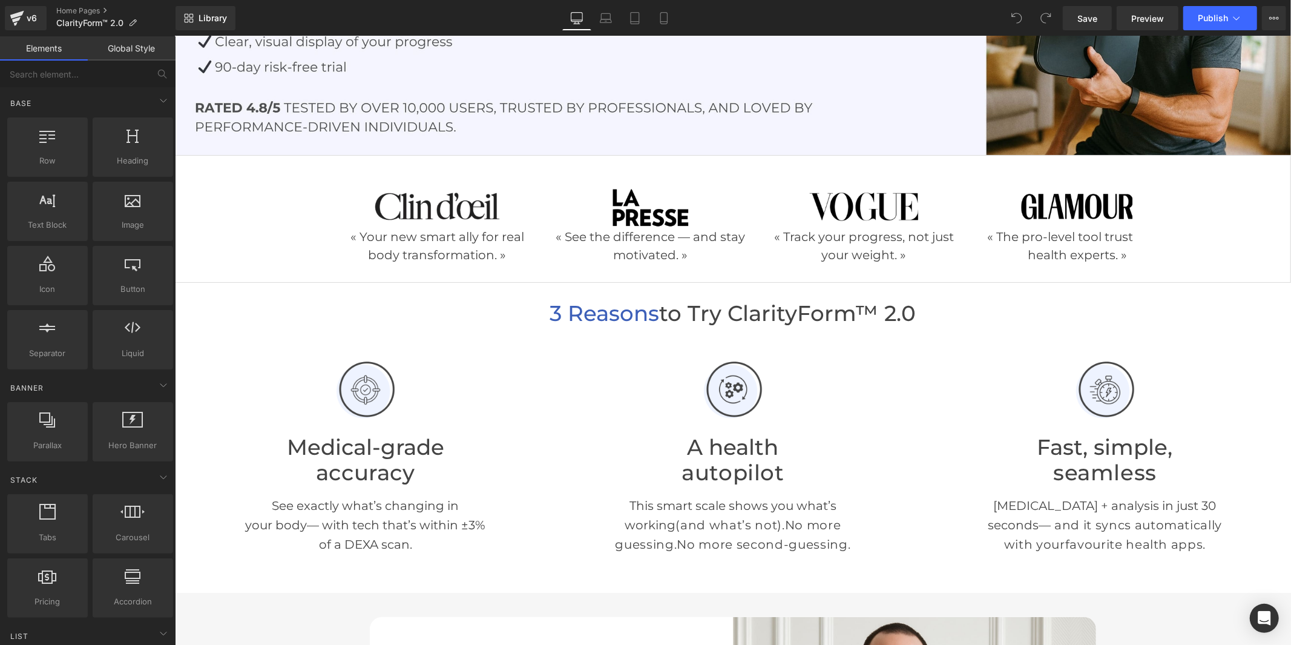
click at [844, 309] on h1 "3 Reasons to Try ClarityForm™ 2.0" at bounding box center [732, 313] width 1116 height 26
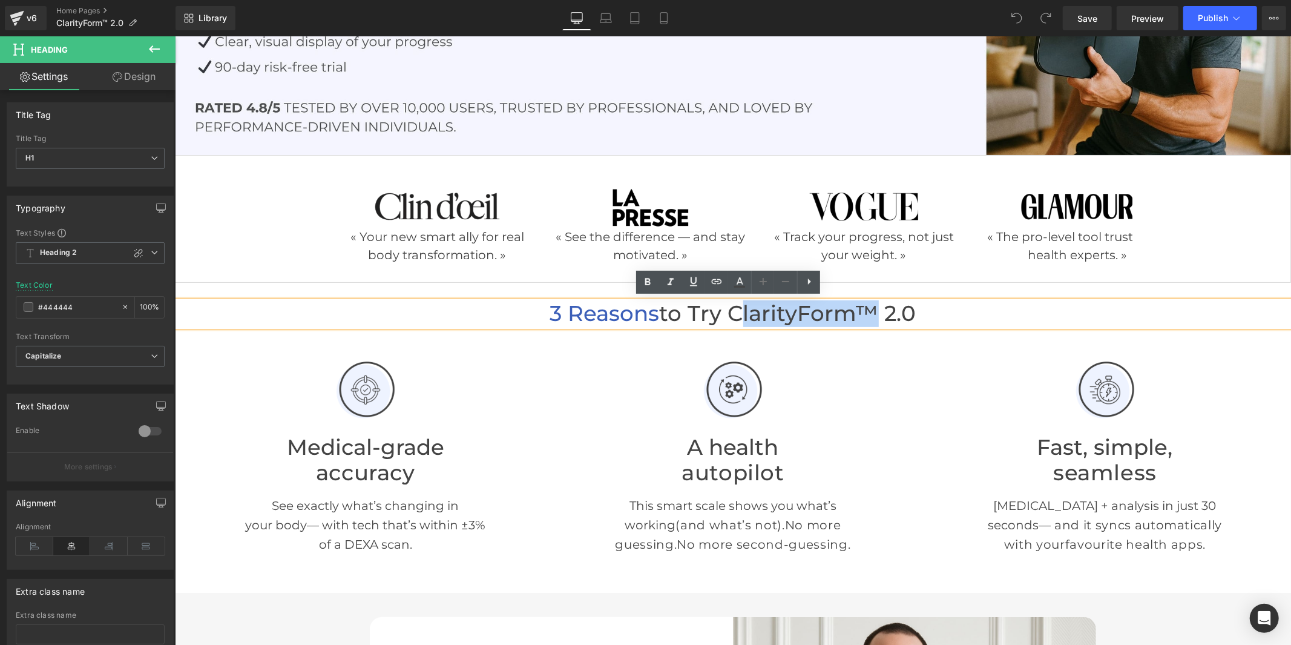
drag, startPoint x: 874, startPoint y: 308, endPoint x: 739, endPoint y: 305, distance: 135.1
click at [739, 305] on h1 "3 Reasons to Try ClarityForm™ 2.0" at bounding box center [732, 313] width 1116 height 26
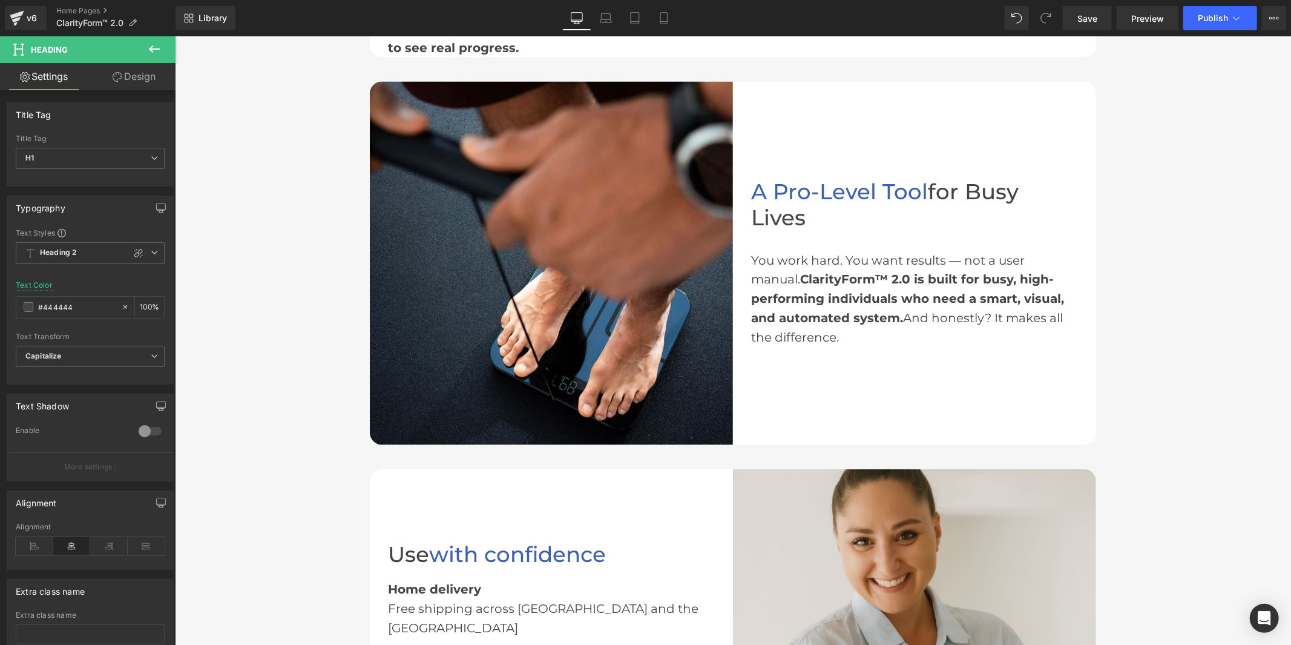
scroll to position [2085, 0]
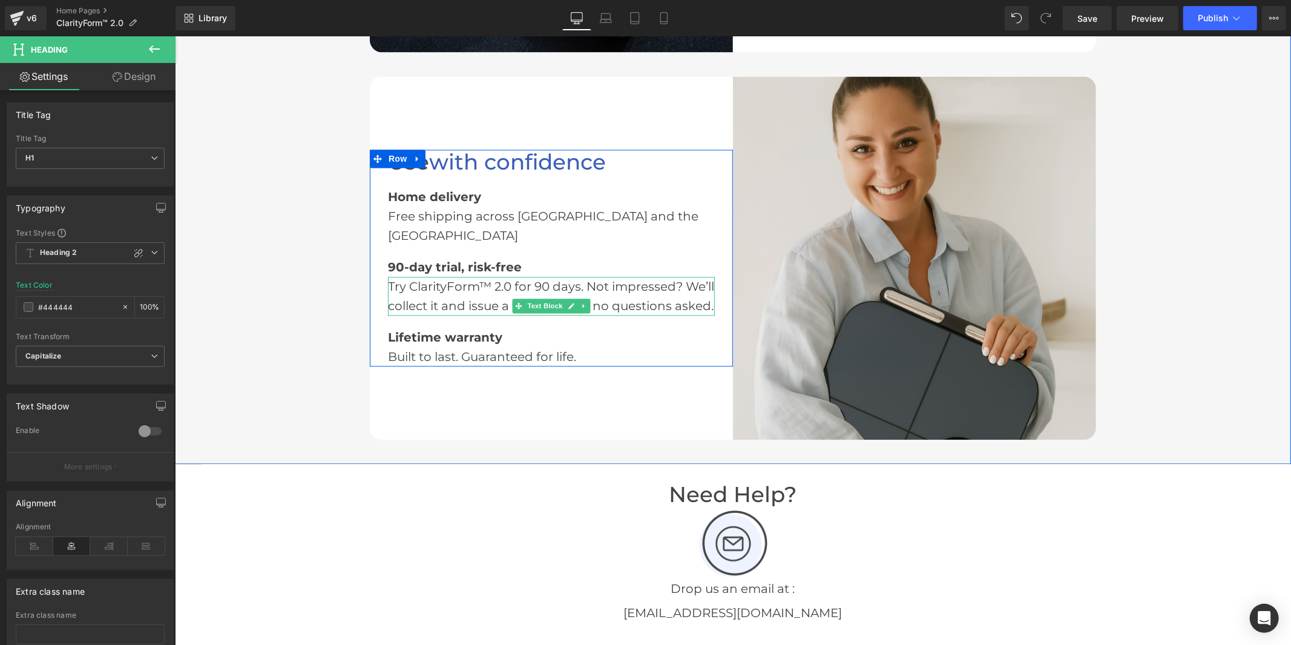
click at [453, 276] on div "Try ClarityForm™ 2.0 for 90 days. Not impressed? We’ll collect it and issue a f…" at bounding box center [550, 295] width 327 height 39
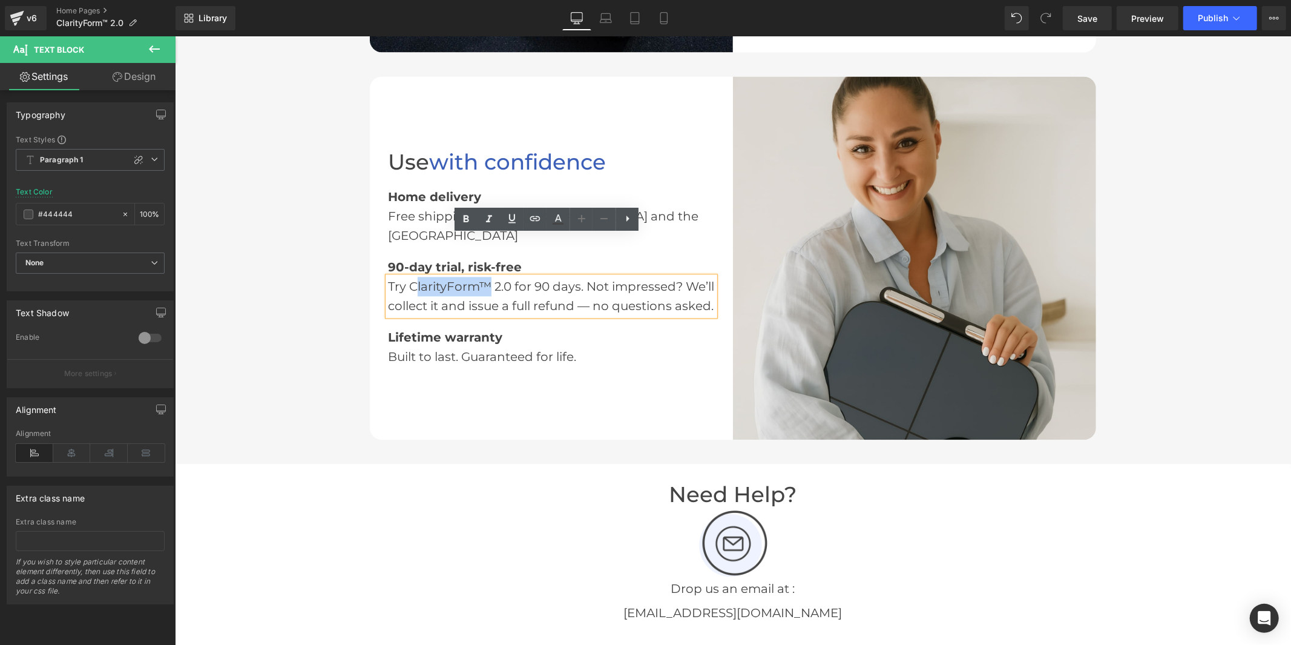
drag, startPoint x: 477, startPoint y: 240, endPoint x: 411, endPoint y: 245, distance: 66.2
click at [411, 276] on div "Try ClarityForm™ 2.0 for 90 days. Not impressed? We’ll collect it and issue a f…" at bounding box center [550, 295] width 327 height 39
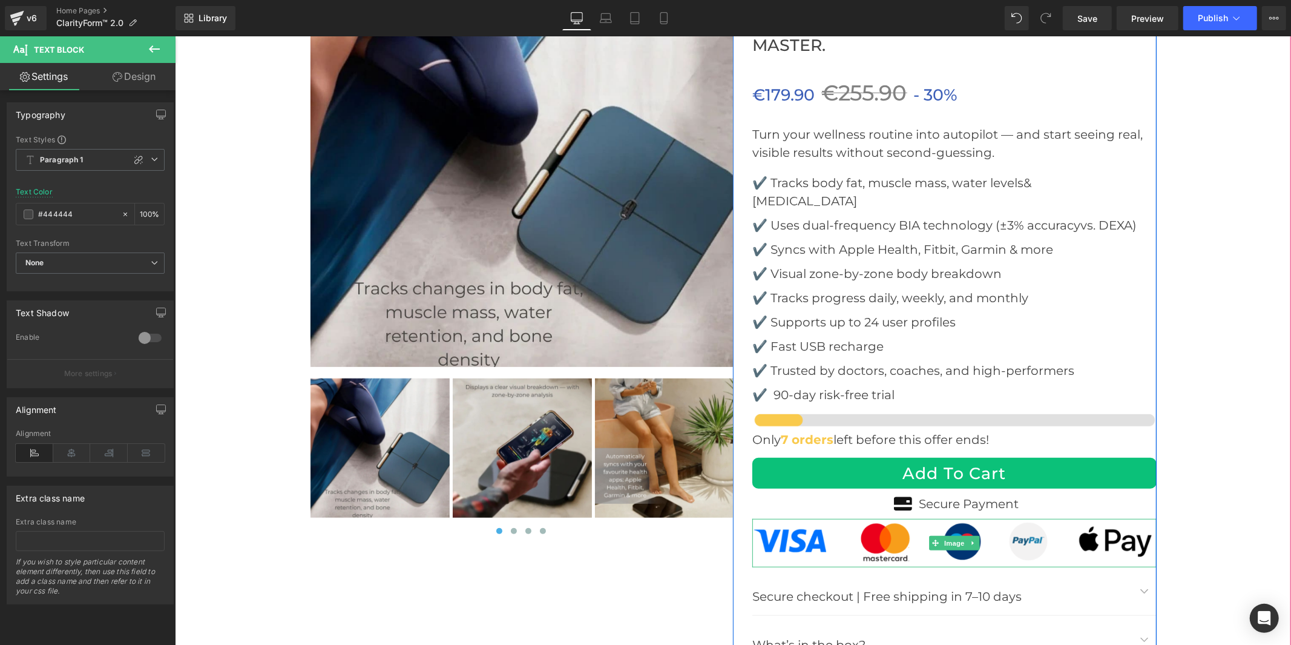
scroll to position [4785, 0]
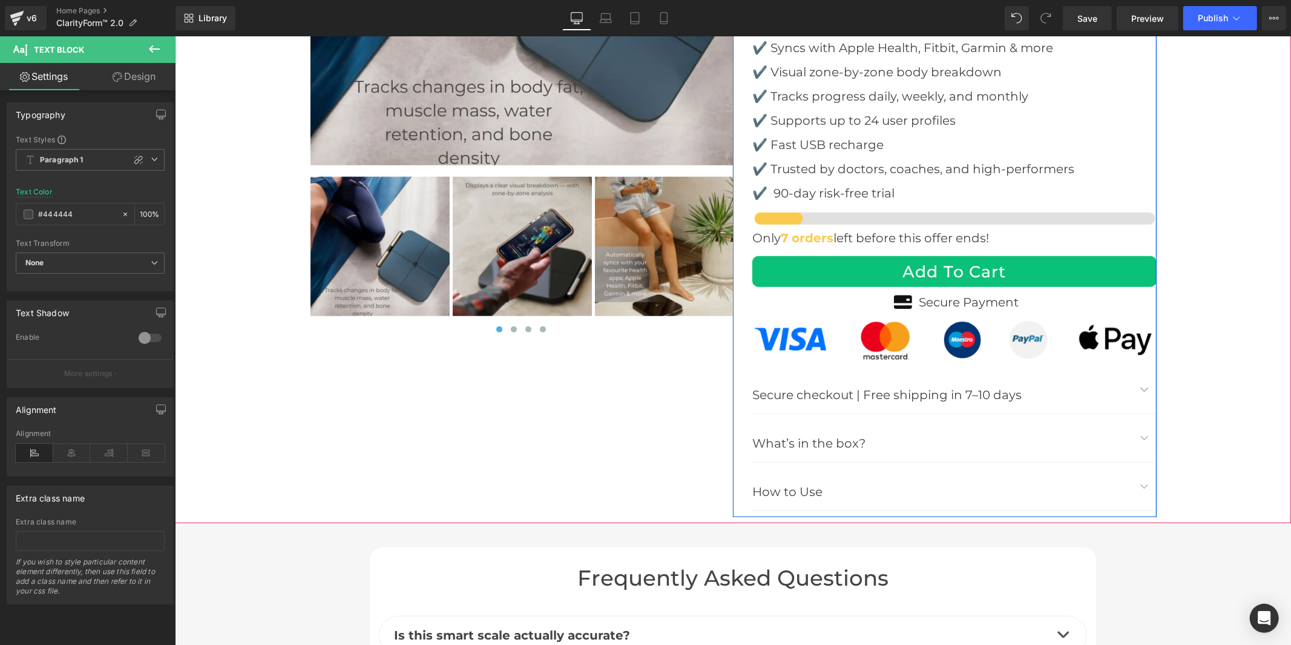
click at [1136, 414] on button "button" at bounding box center [1144, 438] width 24 height 48
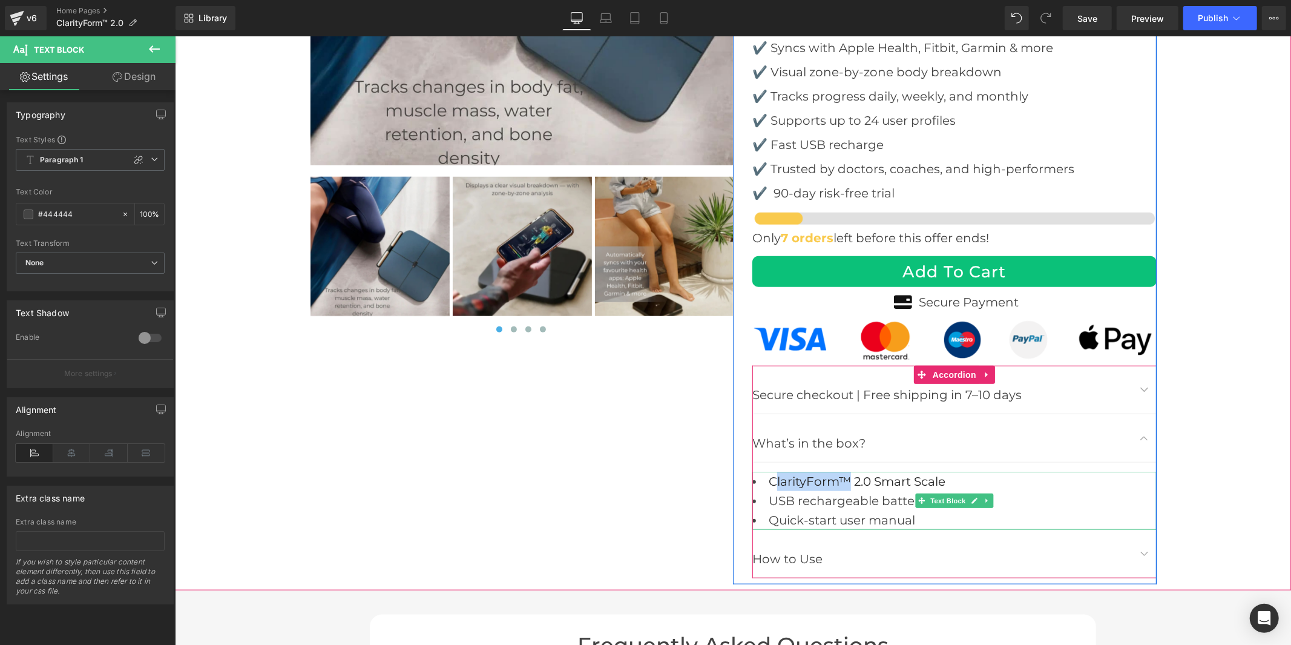
drag, startPoint x: 844, startPoint y: 458, endPoint x: 772, endPoint y: 458, distance: 72.0
click at [772, 473] on span "ClarityForm™ 2.0 Smart Scale" at bounding box center [856, 480] width 177 height 15
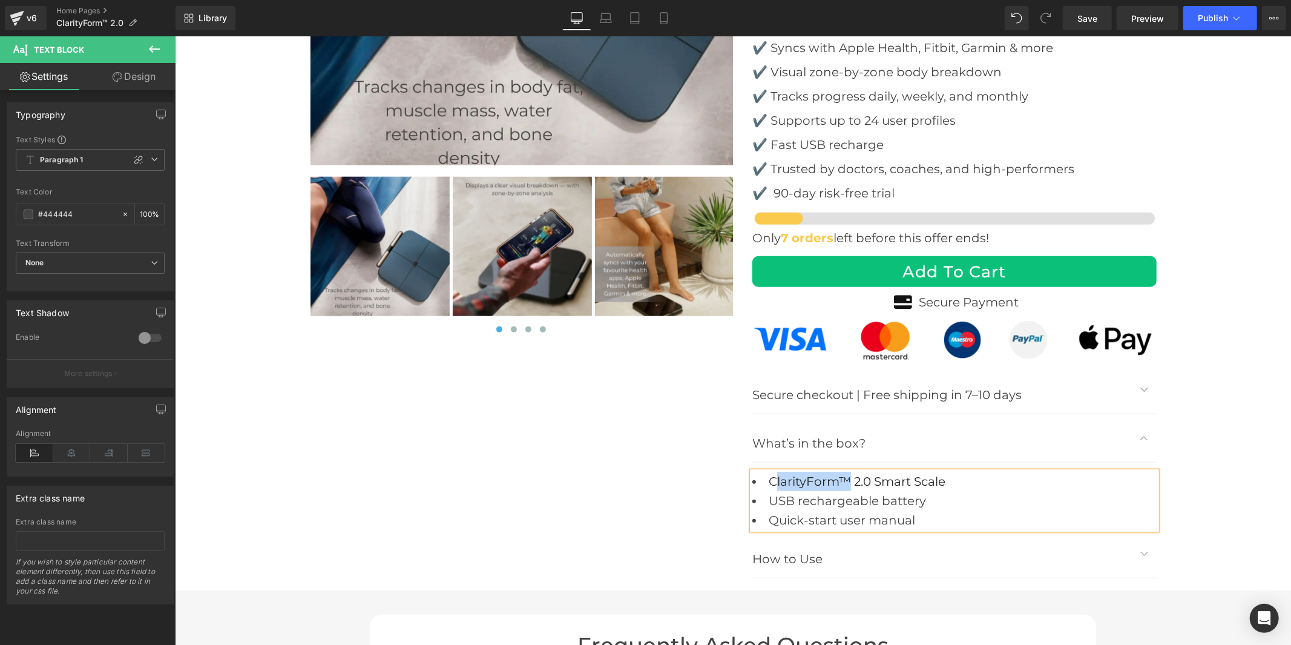
click at [794, 462] on article "ClarityForm™ 2.0 Smart Scale USB rechargeable battery Quick-start user manual T…" at bounding box center [954, 495] width 404 height 67
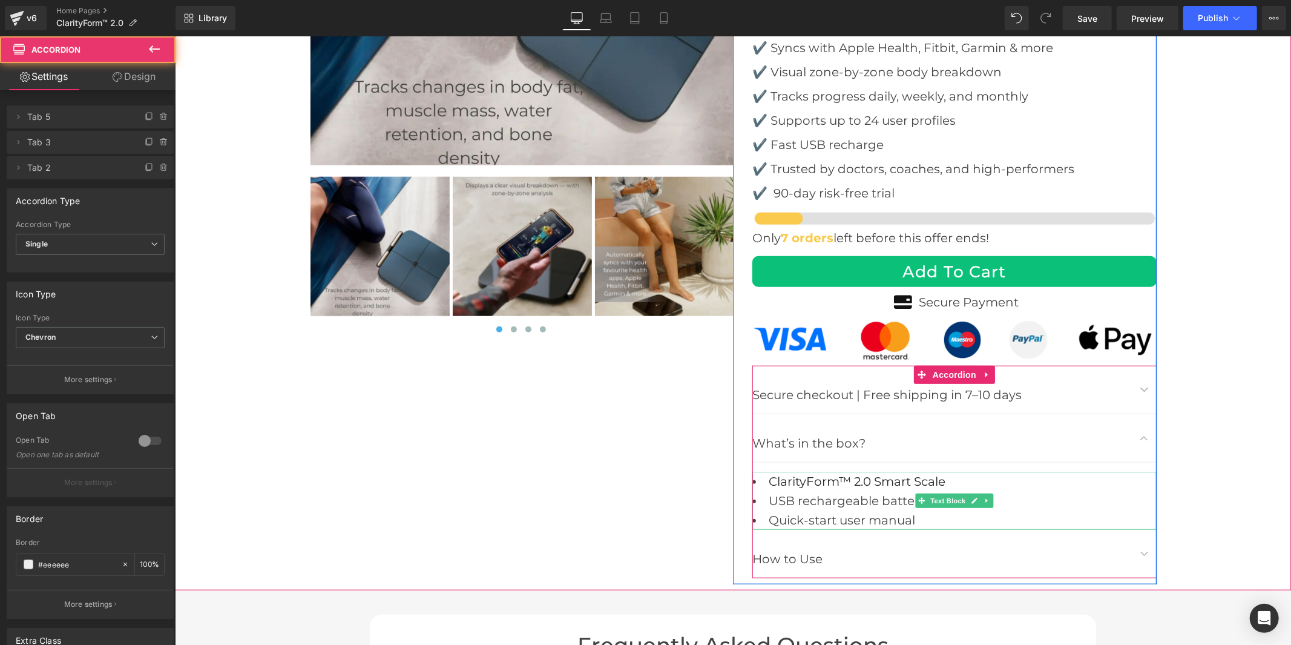
click at [828, 473] on span "ClarityForm™ 2.0 Smart Scale" at bounding box center [856, 480] width 177 height 15
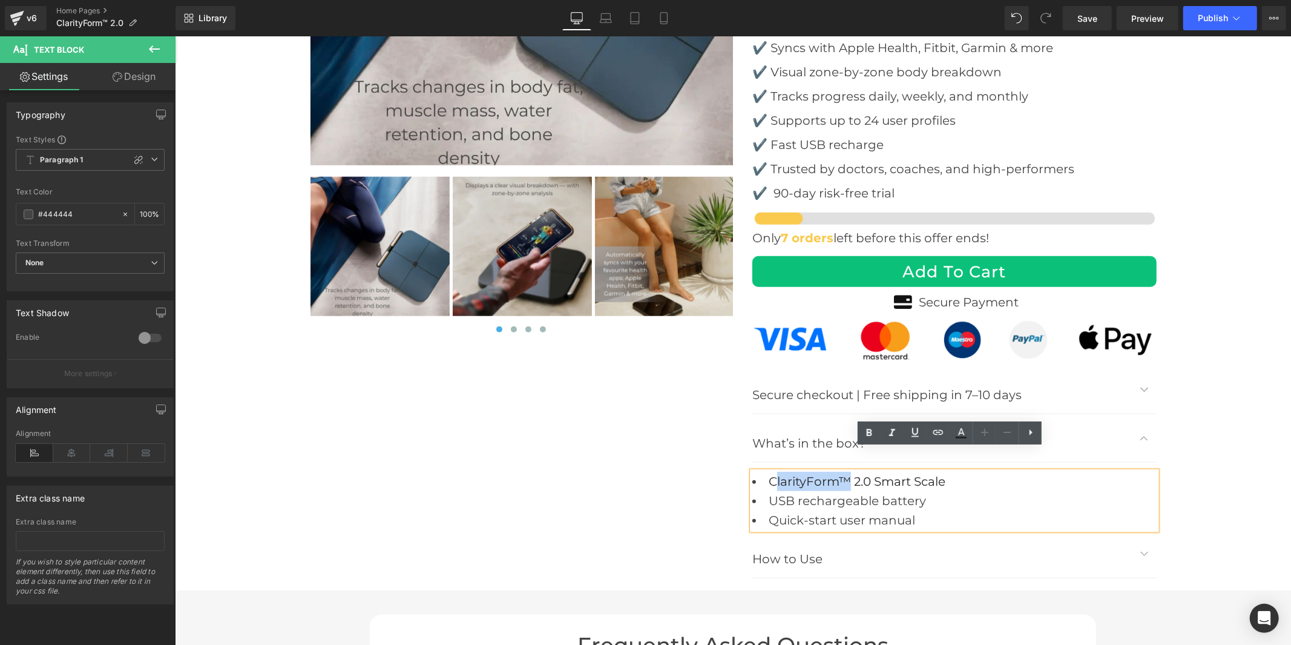
drag, startPoint x: 844, startPoint y: 455, endPoint x: 773, endPoint y: 455, distance: 71.4
click at [773, 473] on span "ClarityForm™ 2.0 Smart Scale" at bounding box center [856, 480] width 177 height 15
click at [1102, 12] on link "Save" at bounding box center [1087, 18] width 49 height 24
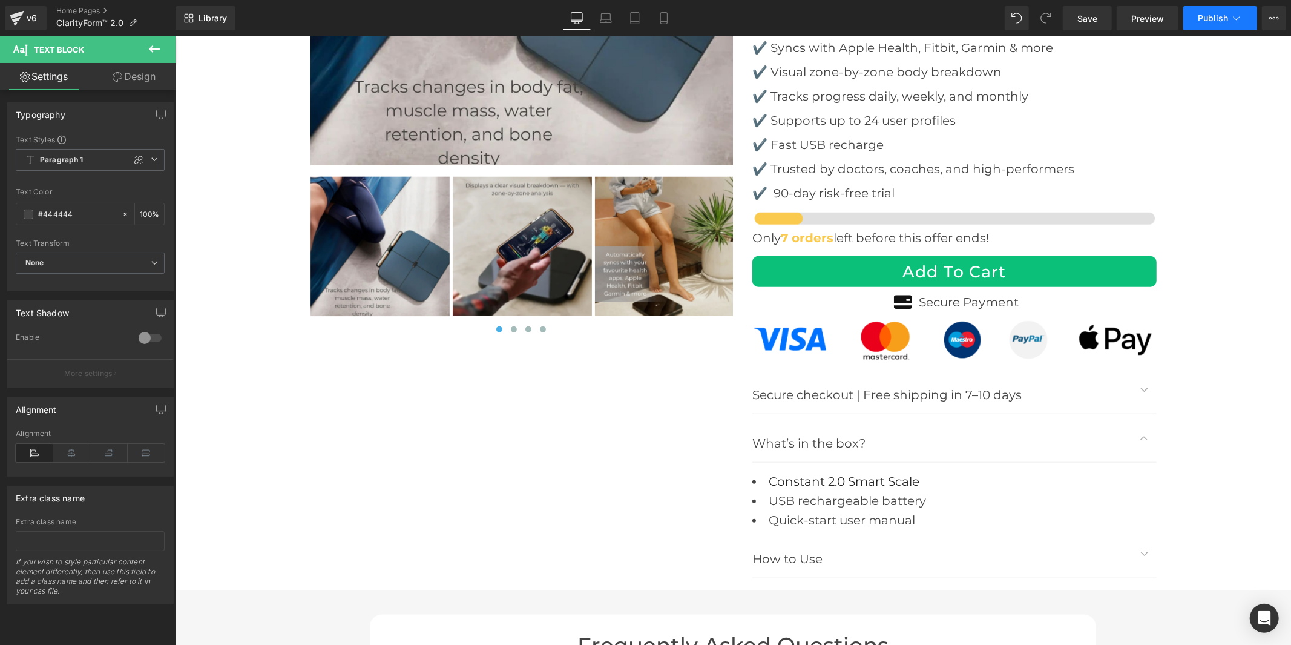
click at [1196, 16] on button "Publish" at bounding box center [1221, 18] width 74 height 24
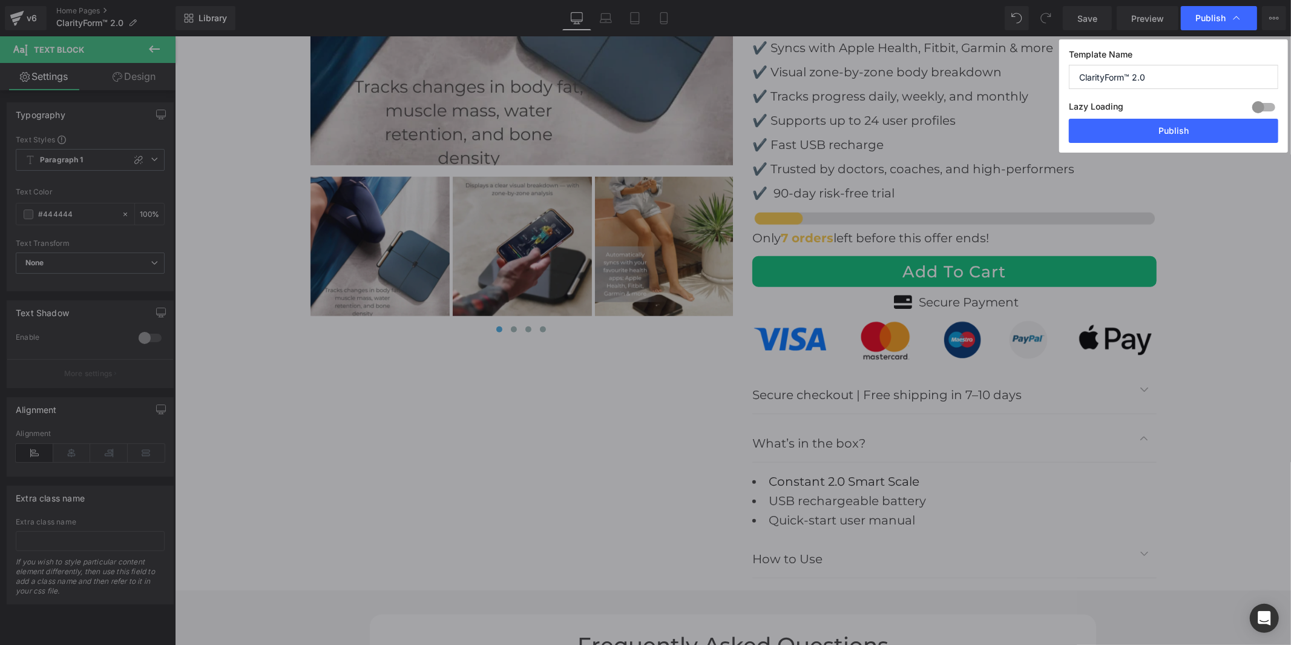
drag, startPoint x: 1163, startPoint y: 79, endPoint x: 1031, endPoint y: 87, distance: 132.3
click at [1031, 87] on div "Publish Template Name ClarityForm™ 2.0 Lazy Loading Build Upgrade plan to unloc…" at bounding box center [645, 322] width 1291 height 645
type input "s"
type input "constant"
click at [1094, 128] on button "Publish" at bounding box center [1173, 131] width 209 height 24
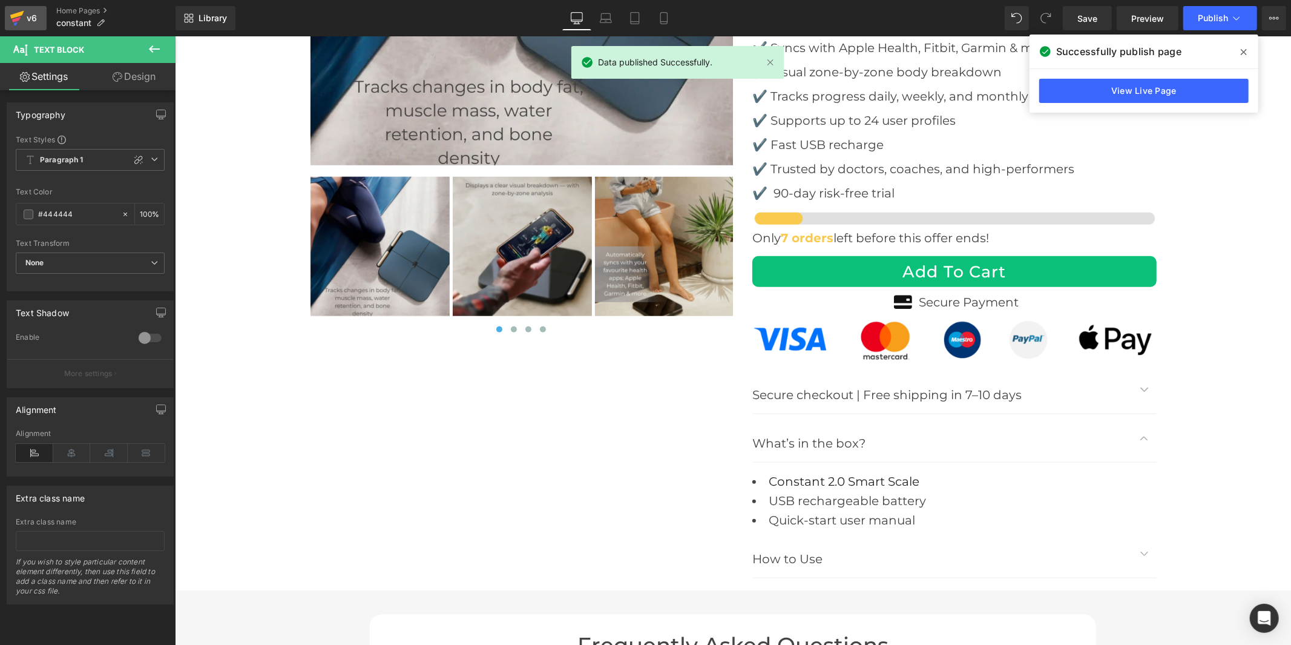
click at [21, 11] on icon at bounding box center [17, 18] width 15 height 30
